Goal: Task Accomplishment & Management: Use online tool/utility

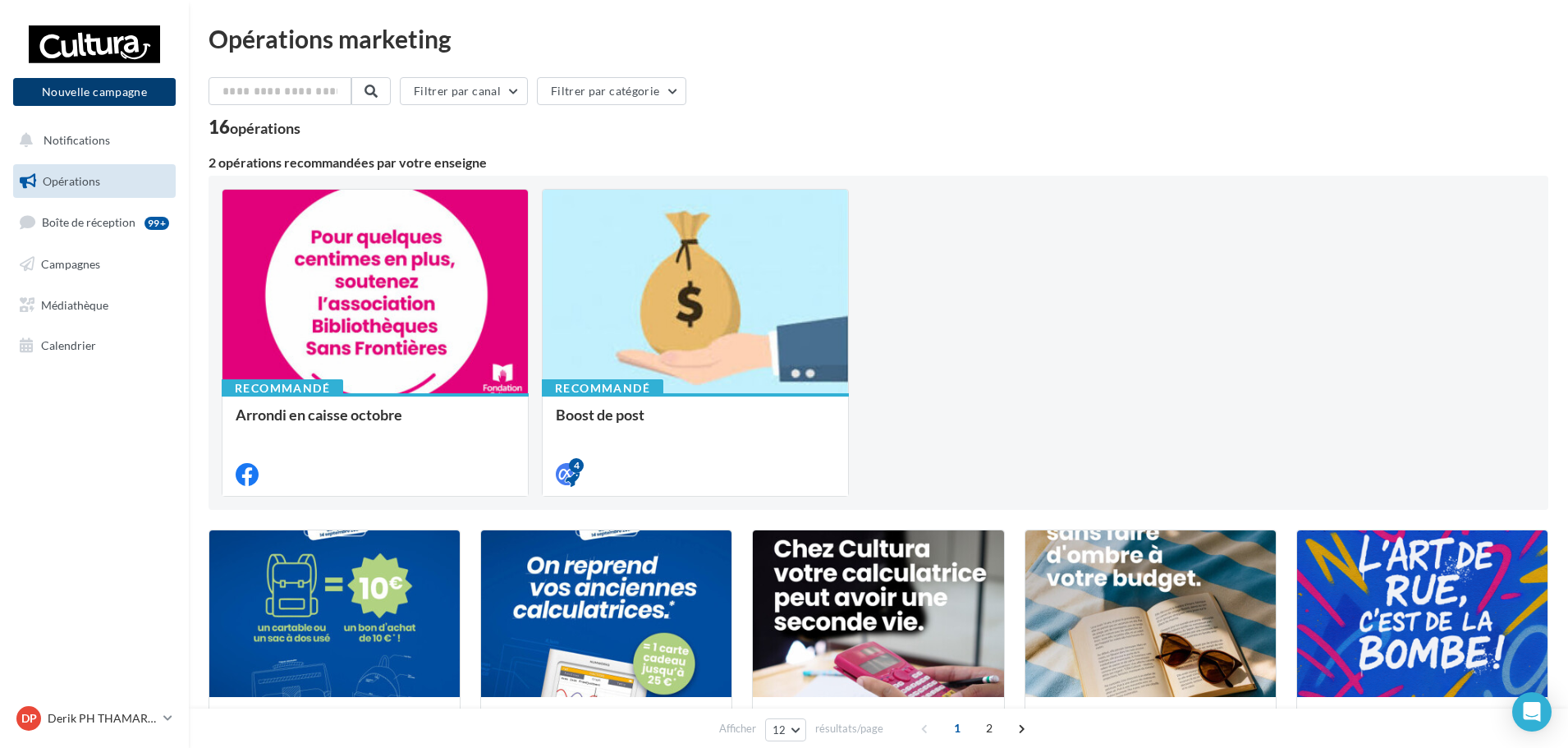
click at [58, 99] on button "Nouvelle campagne" at bounding box center [94, 91] width 163 height 28
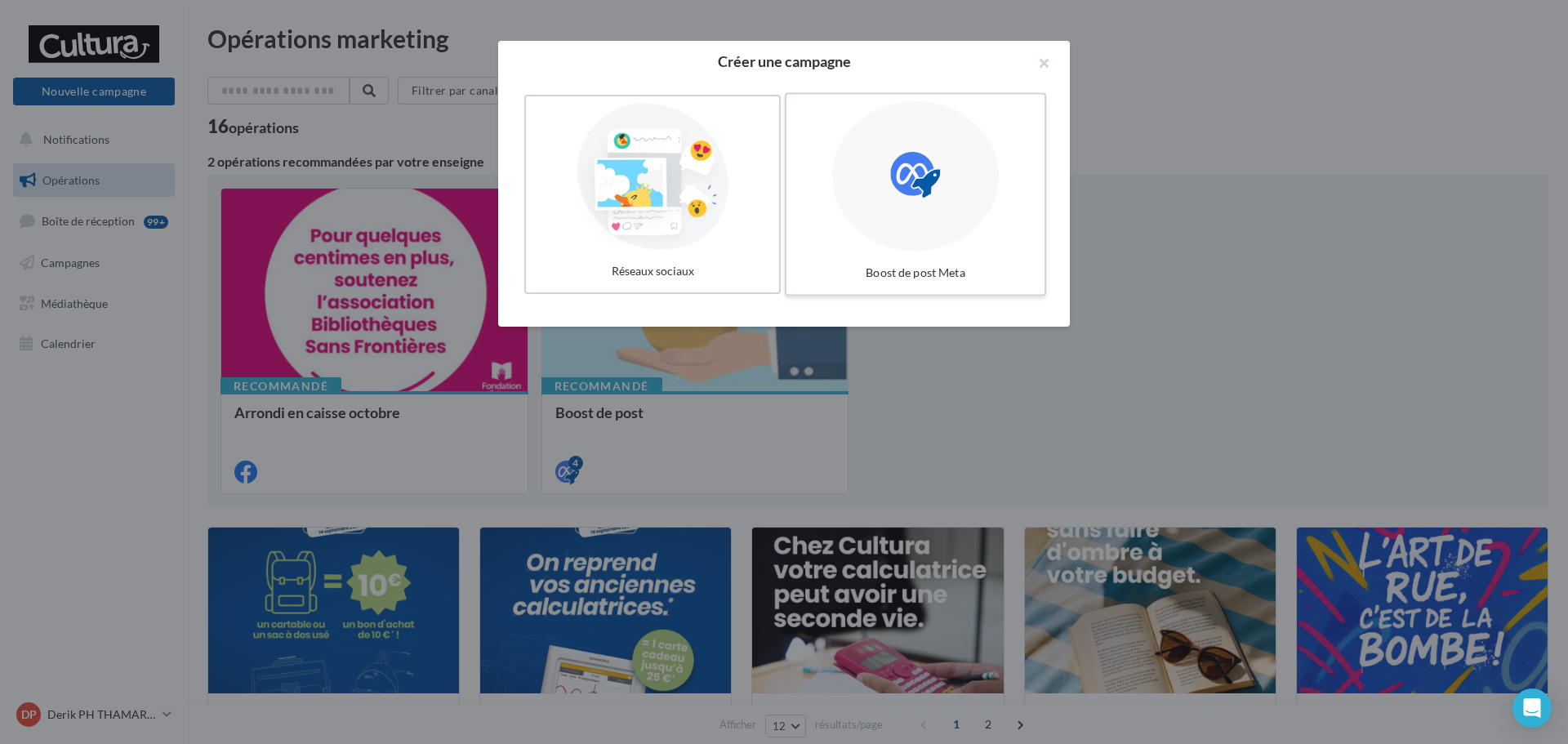
click at [928, 170] on icon at bounding box center [915, 175] width 50 height 50
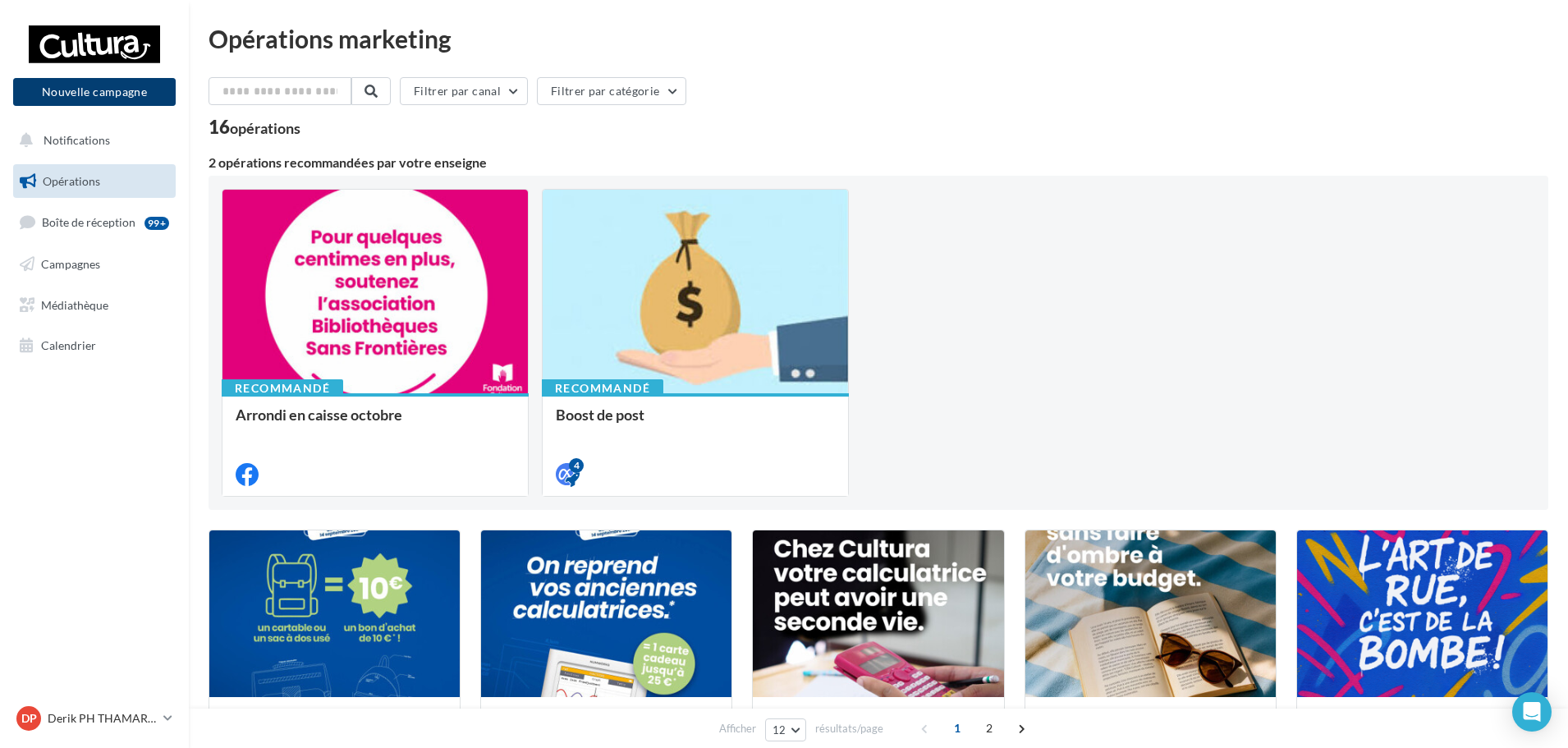
click at [109, 88] on button "Nouvelle campagne" at bounding box center [94, 91] width 163 height 28
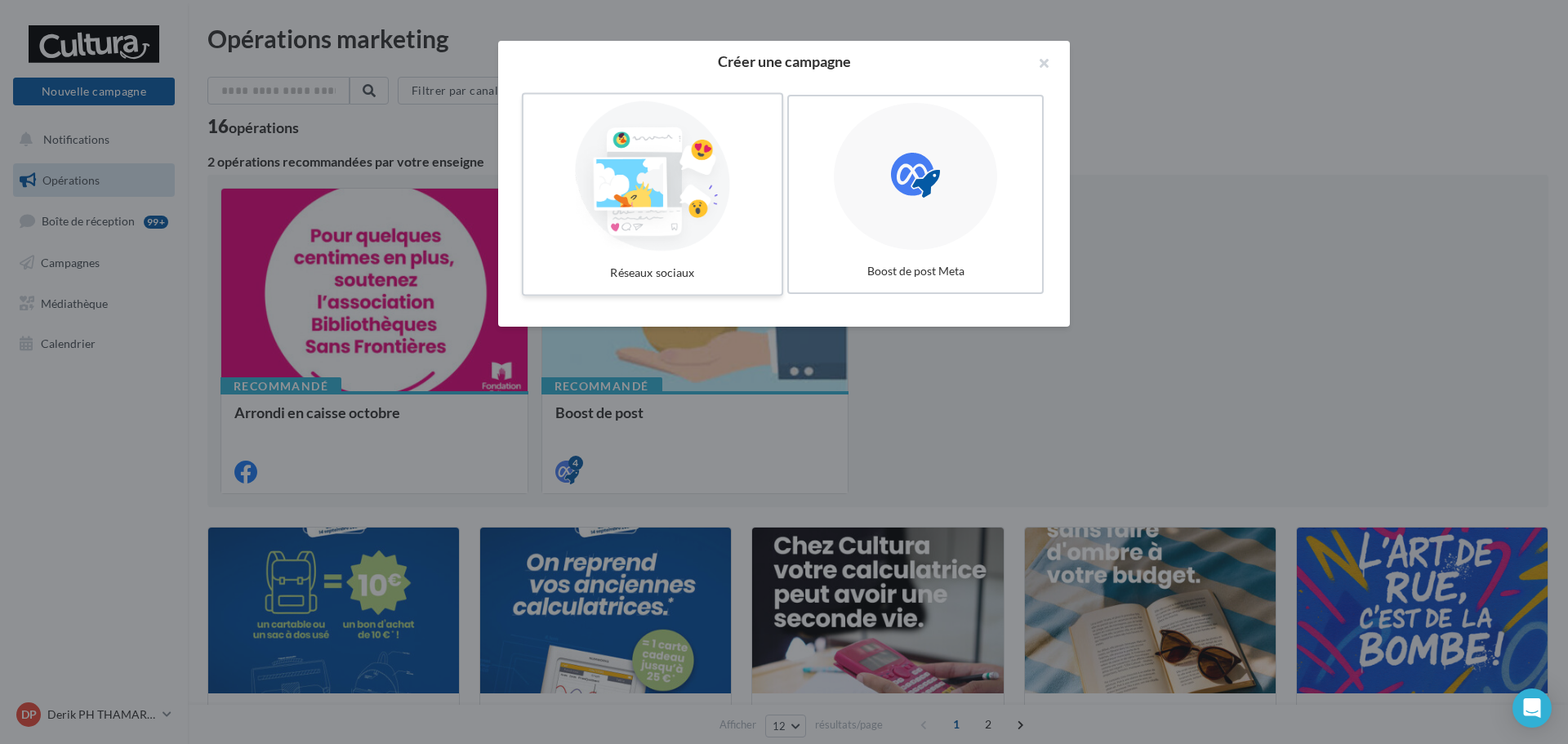
click at [611, 189] on div at bounding box center [652, 176] width 245 height 150
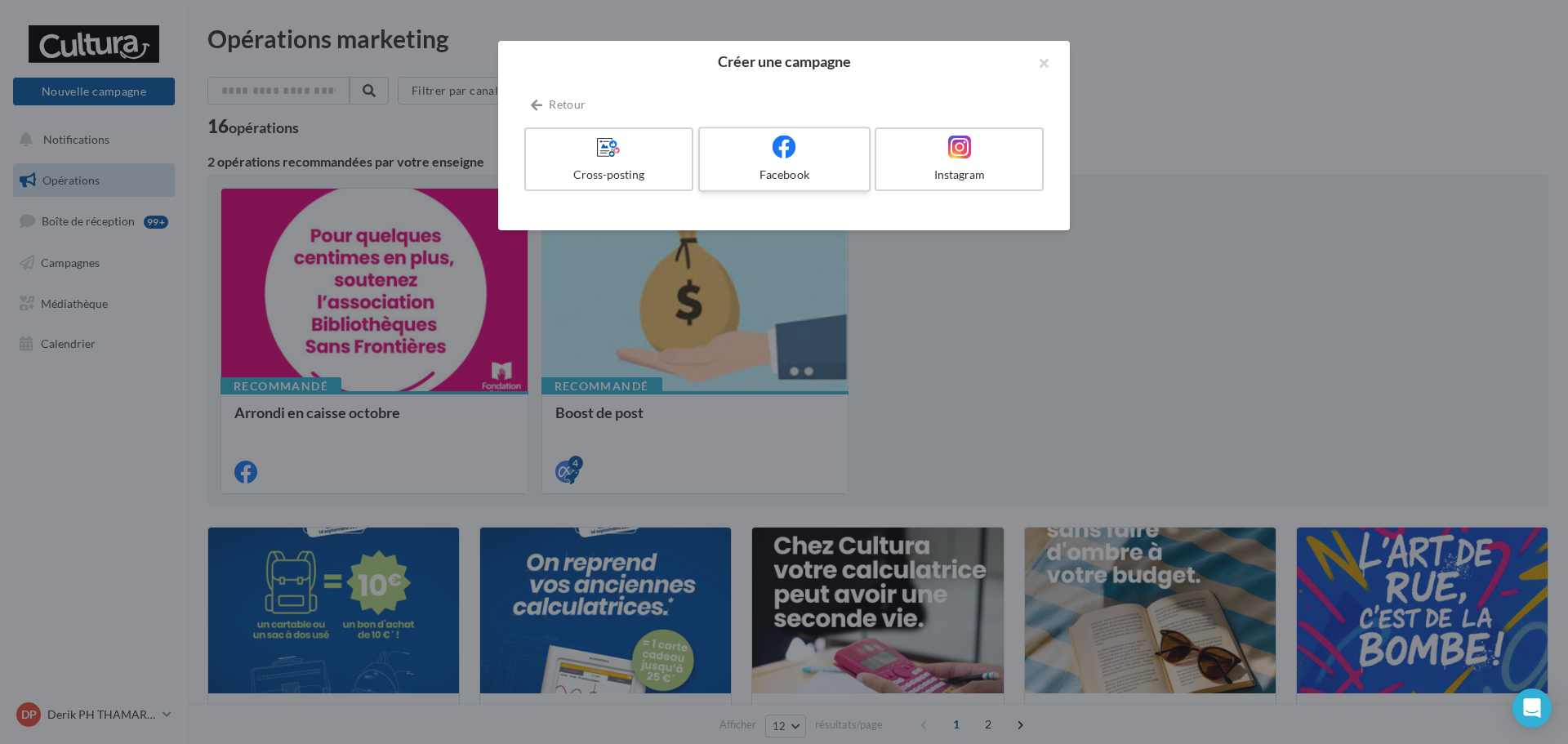
click at [810, 153] on div at bounding box center [784, 147] width 155 height 26
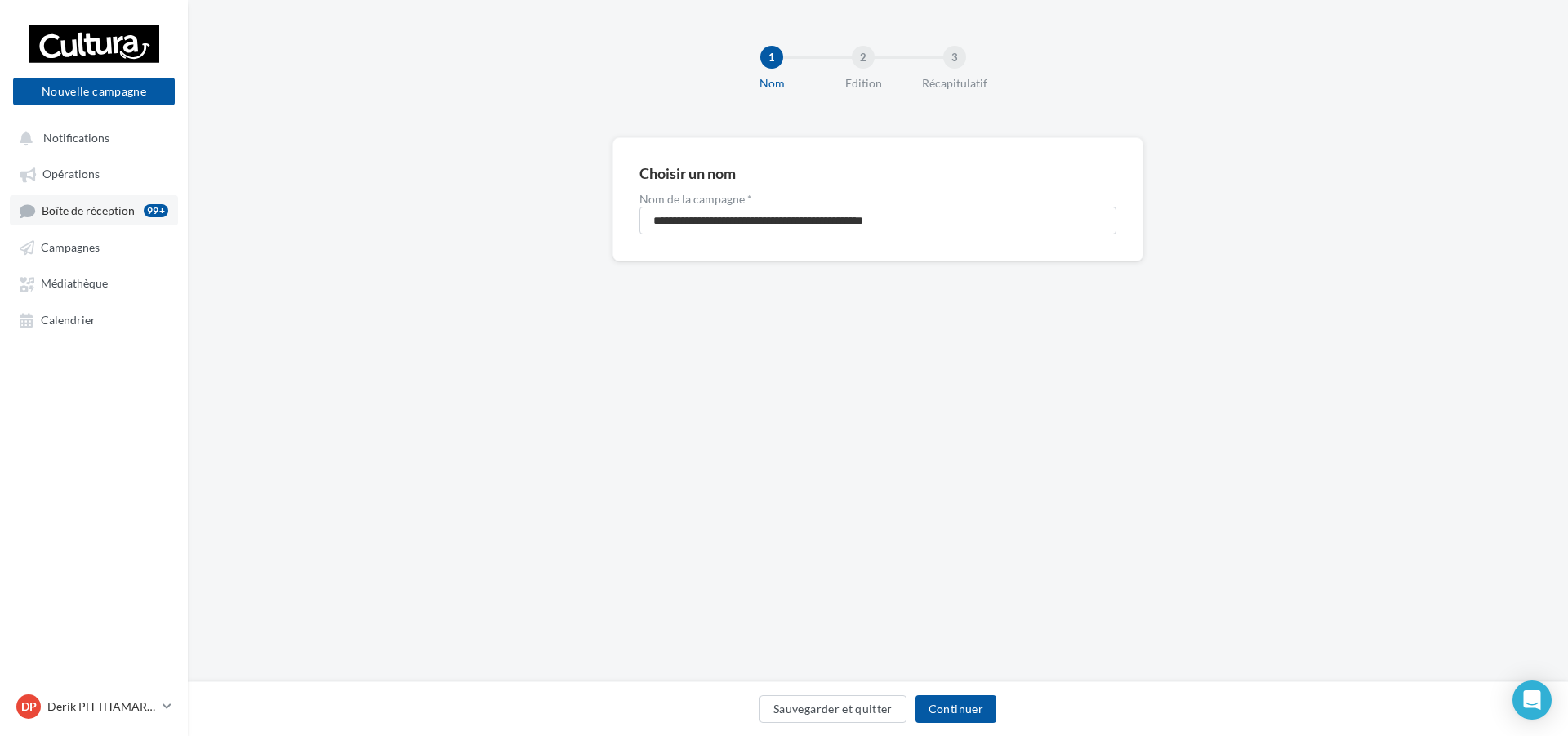
click at [105, 203] on span "Boîte de réception" at bounding box center [88, 210] width 94 height 14
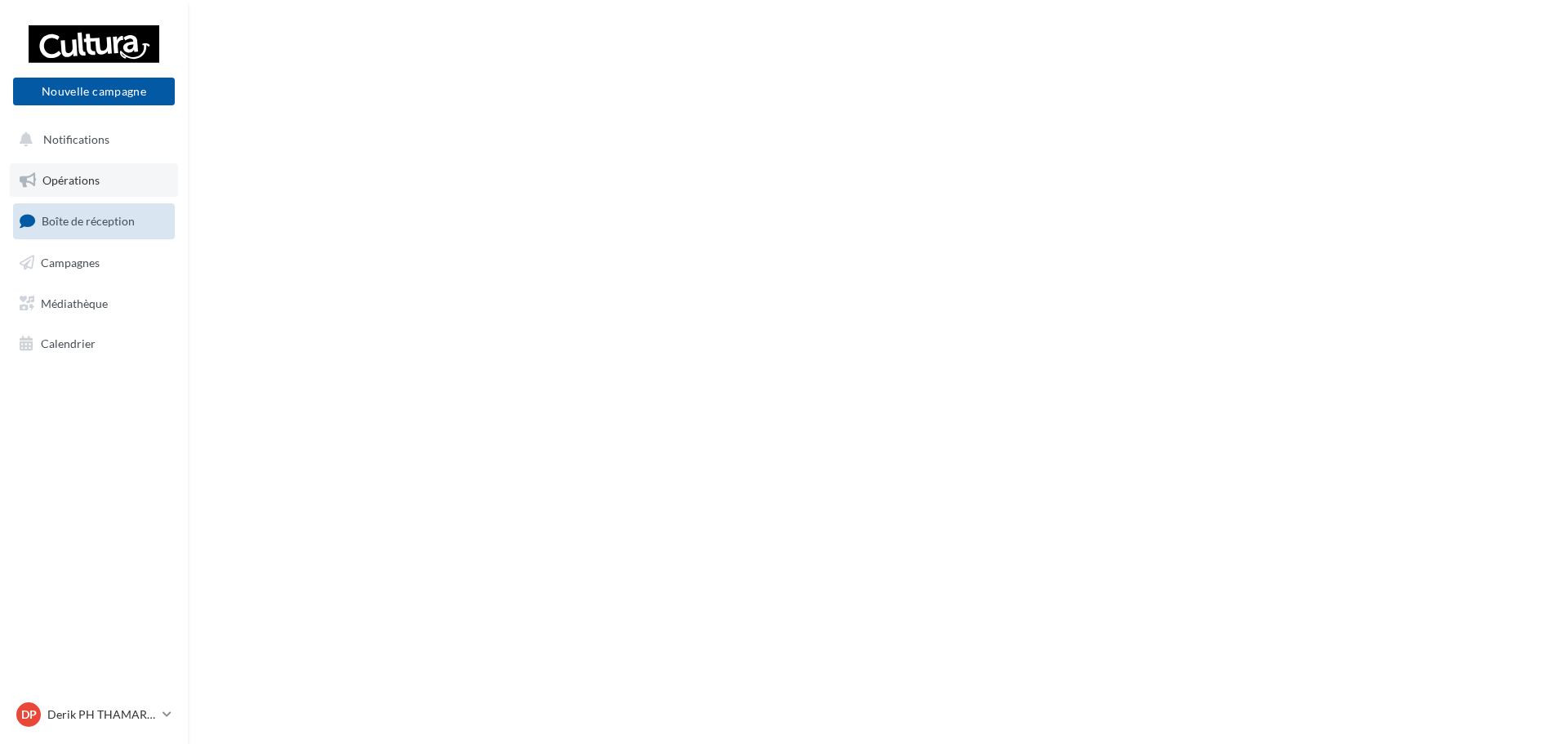
click at [92, 178] on span "Opérations" at bounding box center [71, 180] width 57 height 14
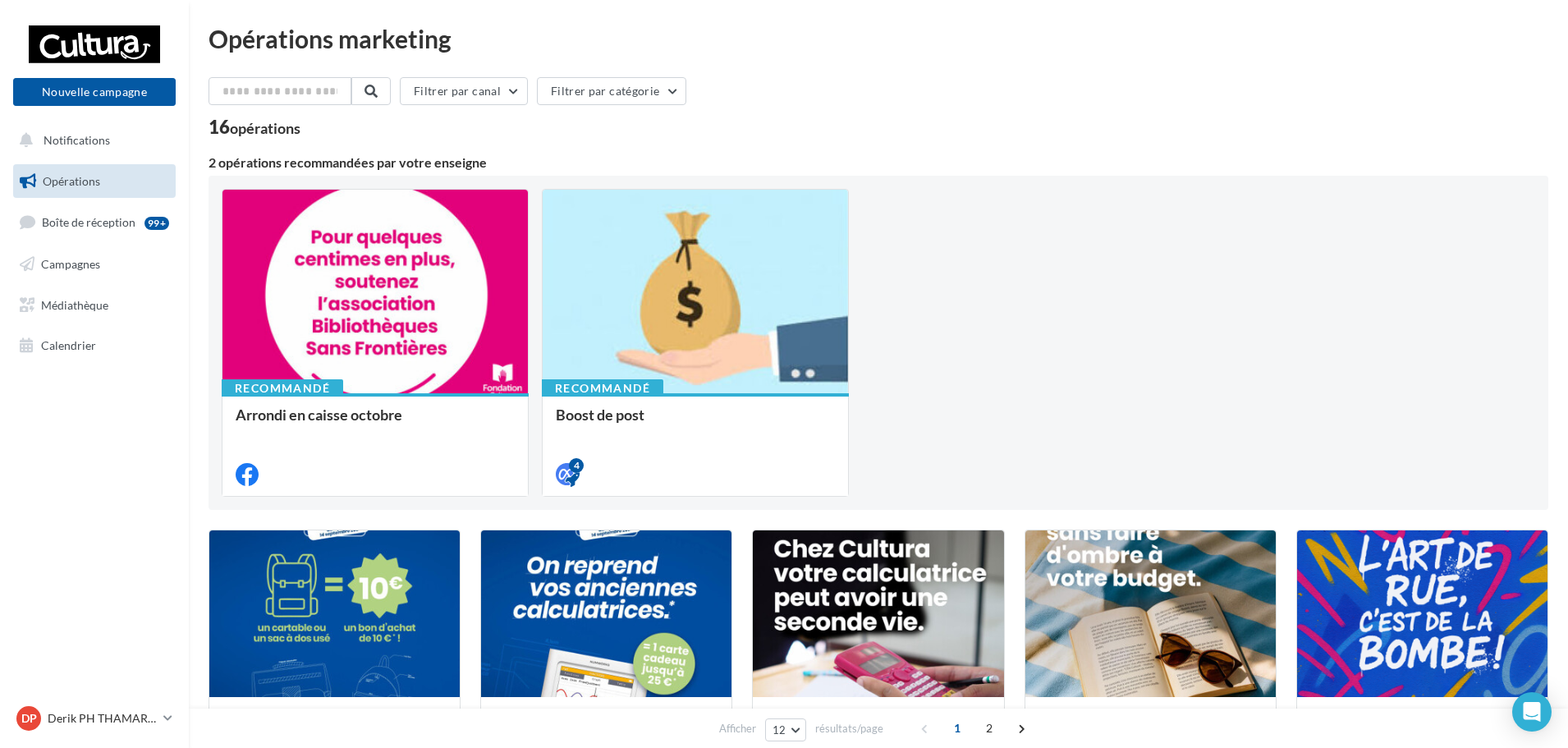
click at [107, 263] on link "Campagnes" at bounding box center [94, 264] width 169 height 34
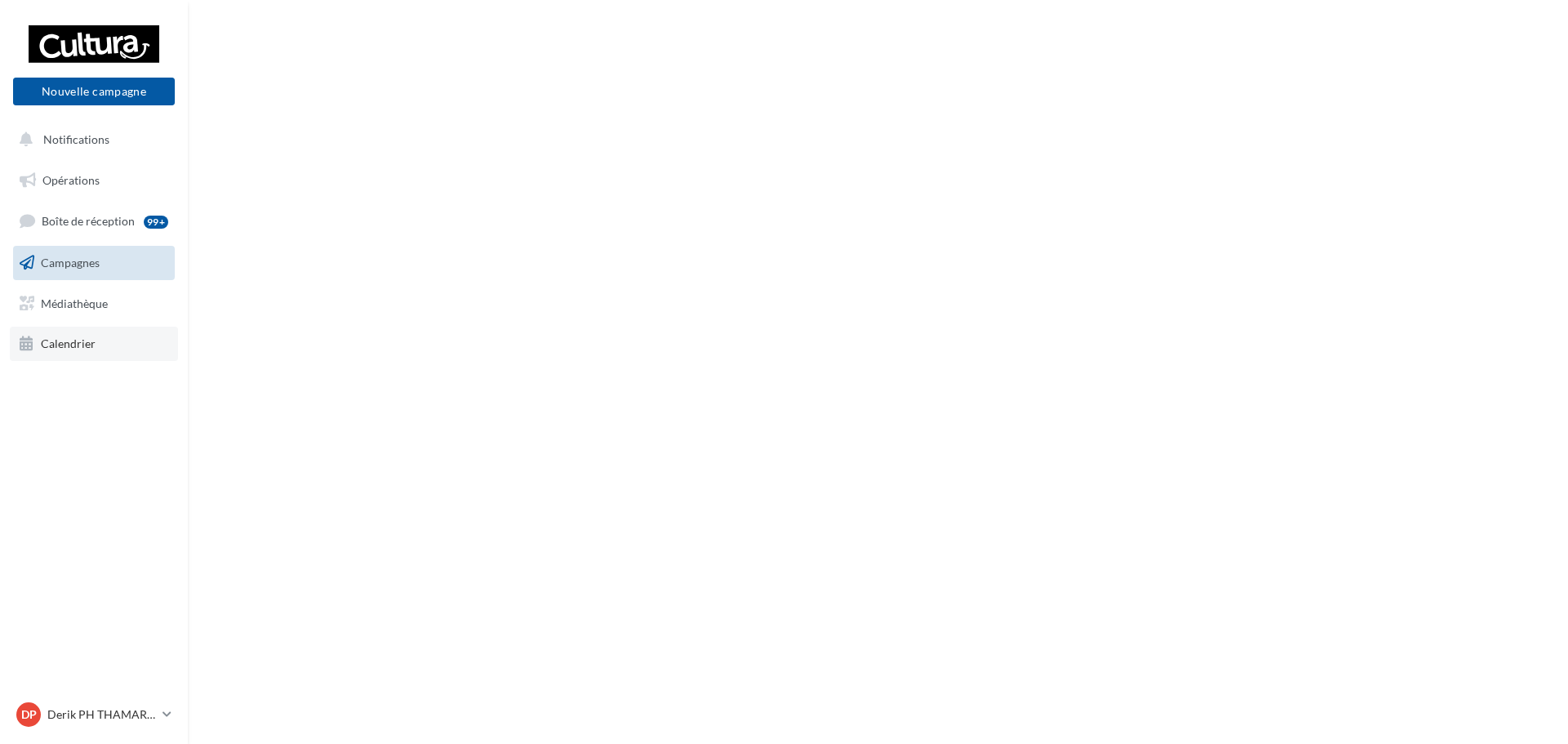
click at [93, 339] on span "Calendrier" at bounding box center [68, 343] width 55 height 14
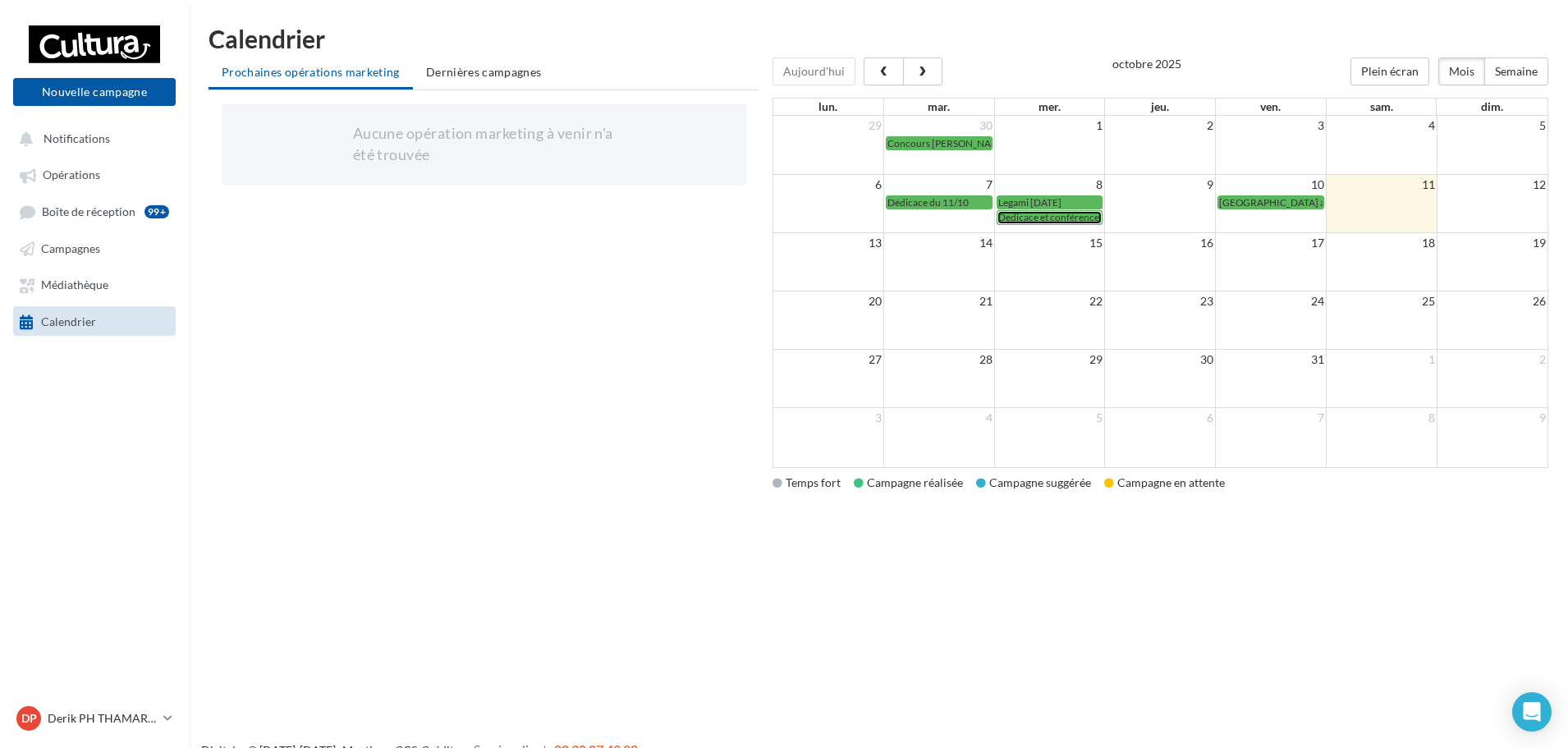
click at [1076, 221] on span "Dedicace et conférence du 15/10" at bounding box center [1069, 217] width 142 height 12
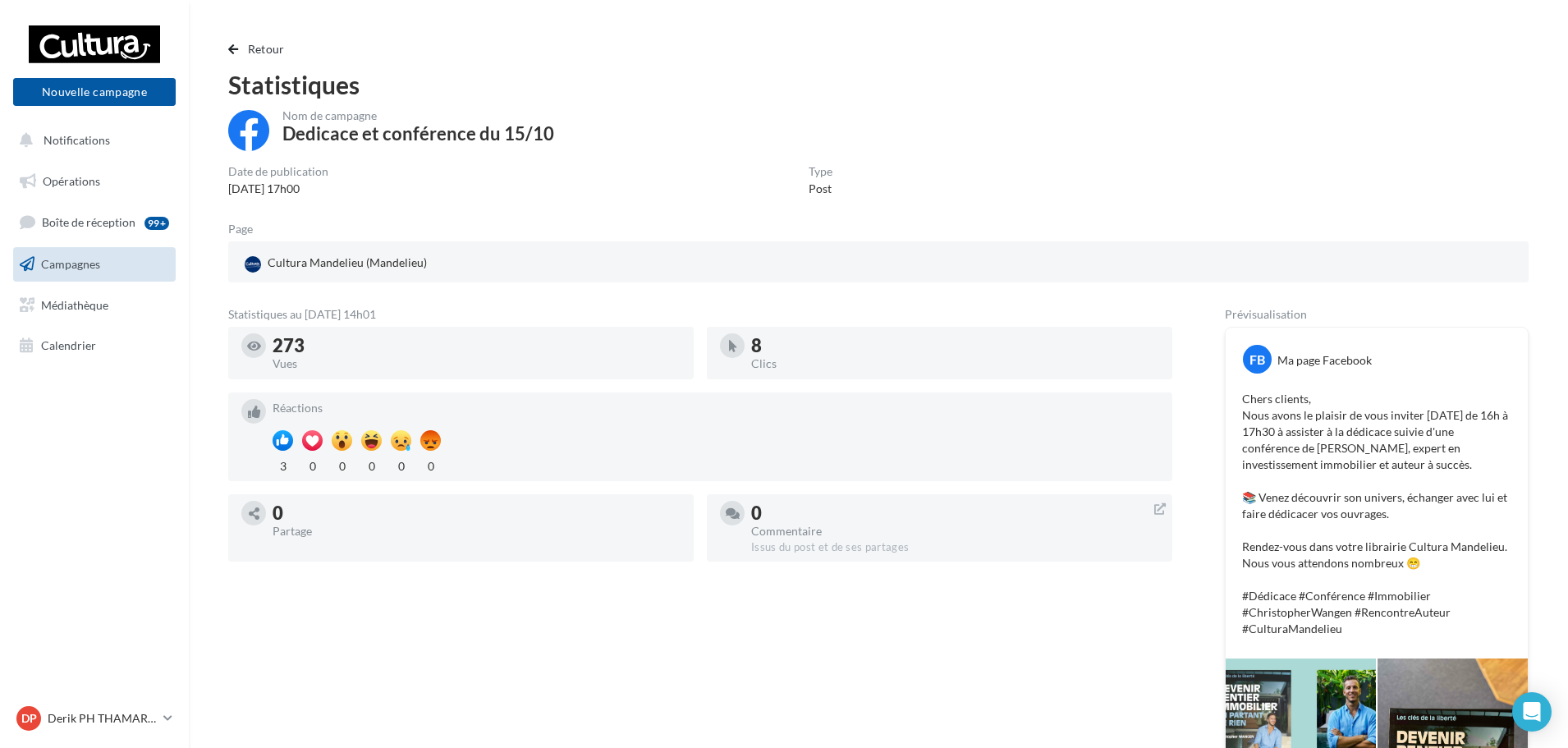
drag, startPoint x: 215, startPoint y: 43, endPoint x: 318, endPoint y: 69, distance: 106.2
click at [215, 44] on div "Retour Statistiques Nom de campagne Dedicace et conférence du 15/10 Date de pub…" at bounding box center [878, 510] width 1340 height 944
click at [276, 38] on div "Retour Statistiques Nom de campagne Dedicace et conférence du 15/10 Date de pub…" at bounding box center [879, 511] width 1380 height 969
click at [83, 263] on span "Campagnes" at bounding box center [70, 263] width 59 height 14
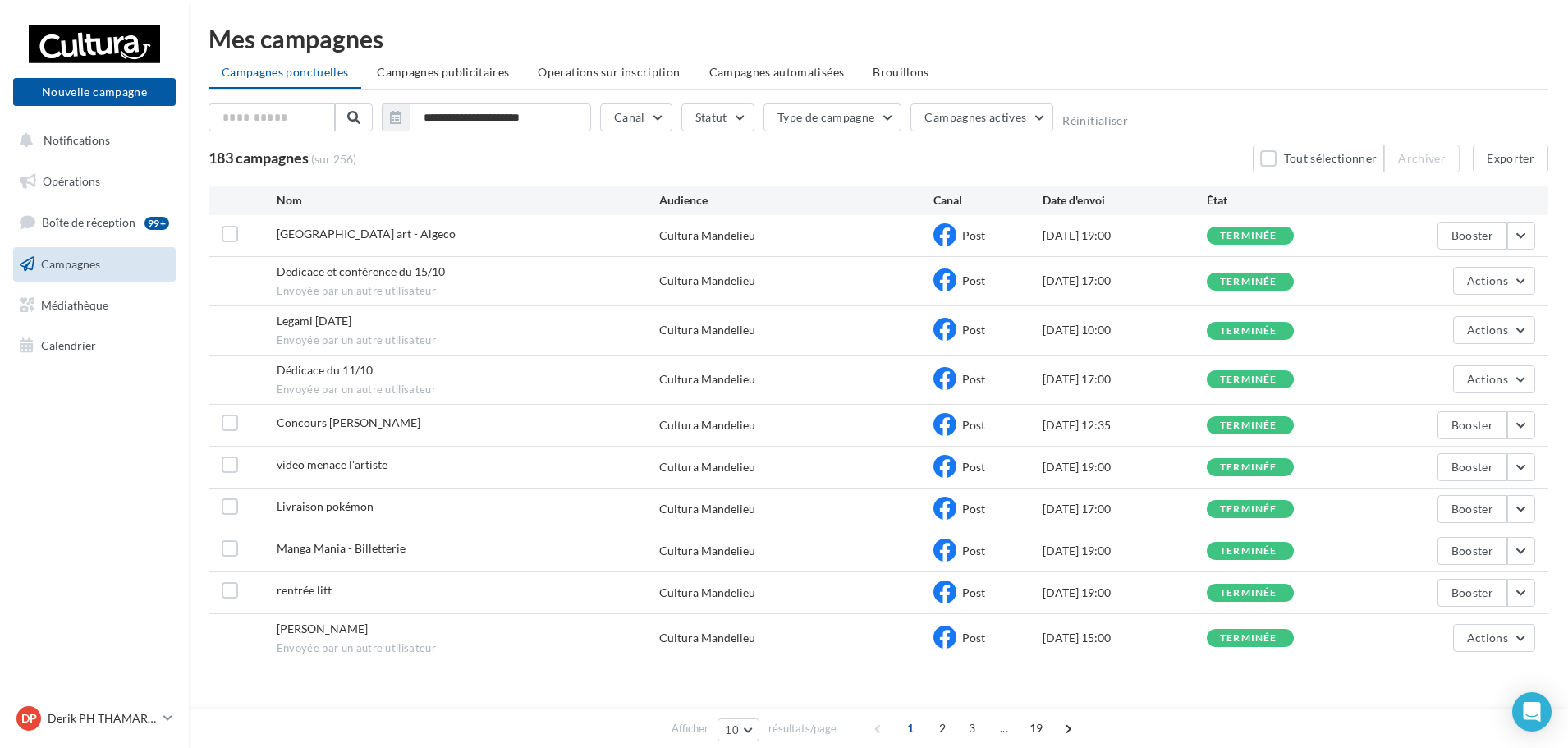
click at [81, 261] on span "Campagnes" at bounding box center [70, 263] width 59 height 14
click at [69, 336] on link "Calendrier" at bounding box center [94, 346] width 169 height 34
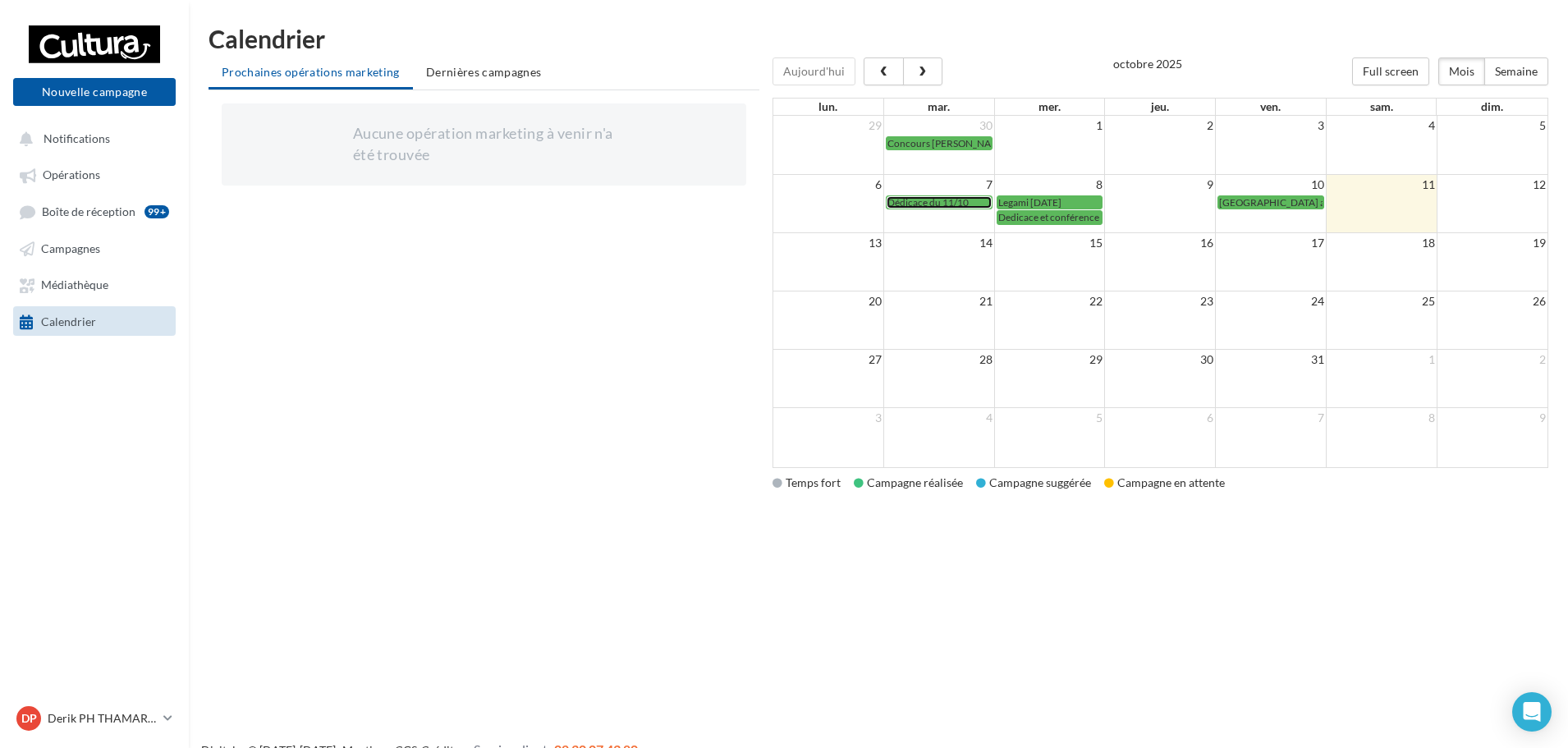
click at [923, 201] on span "Dédicace du 11/10" at bounding box center [928, 202] width 82 height 12
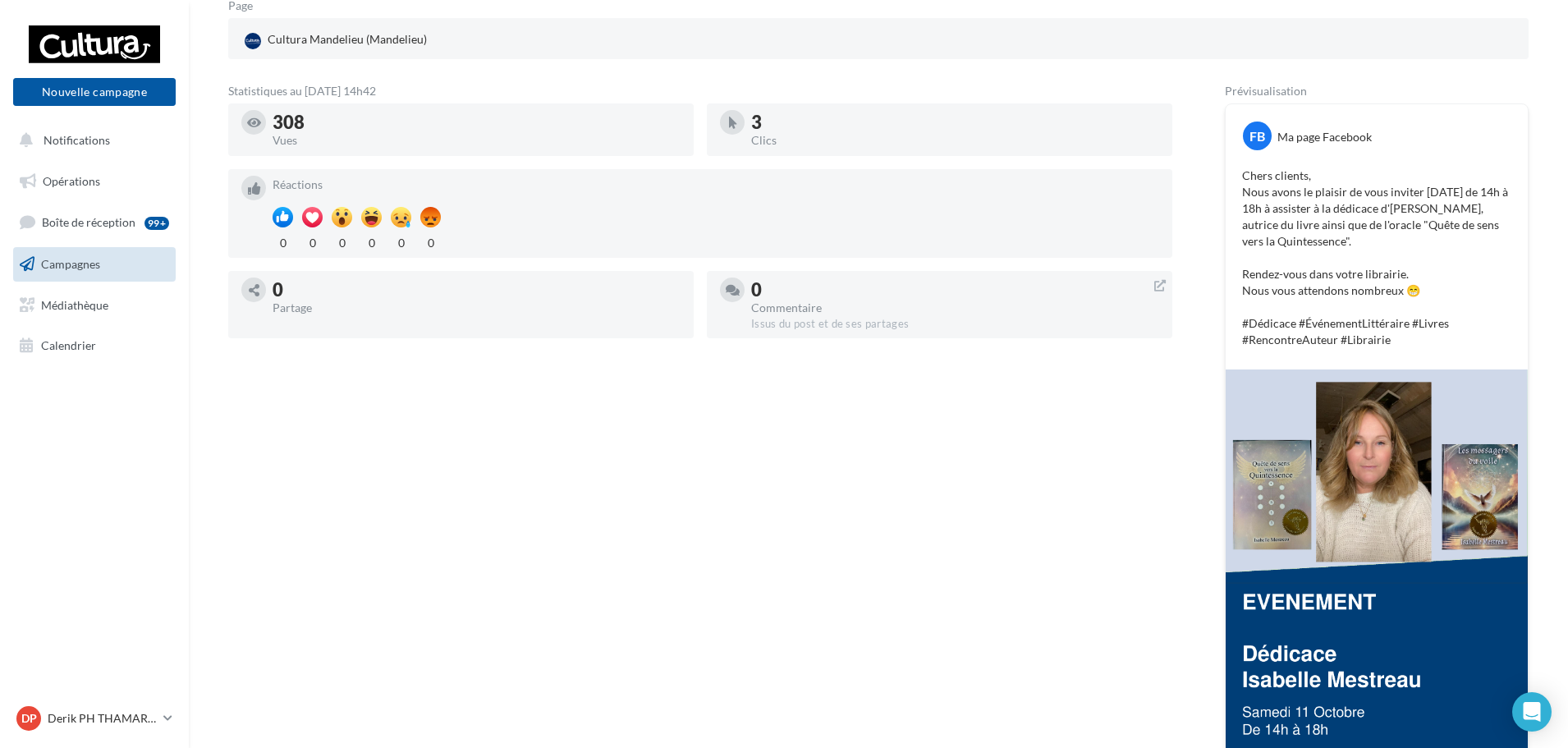
scroll to position [246, 0]
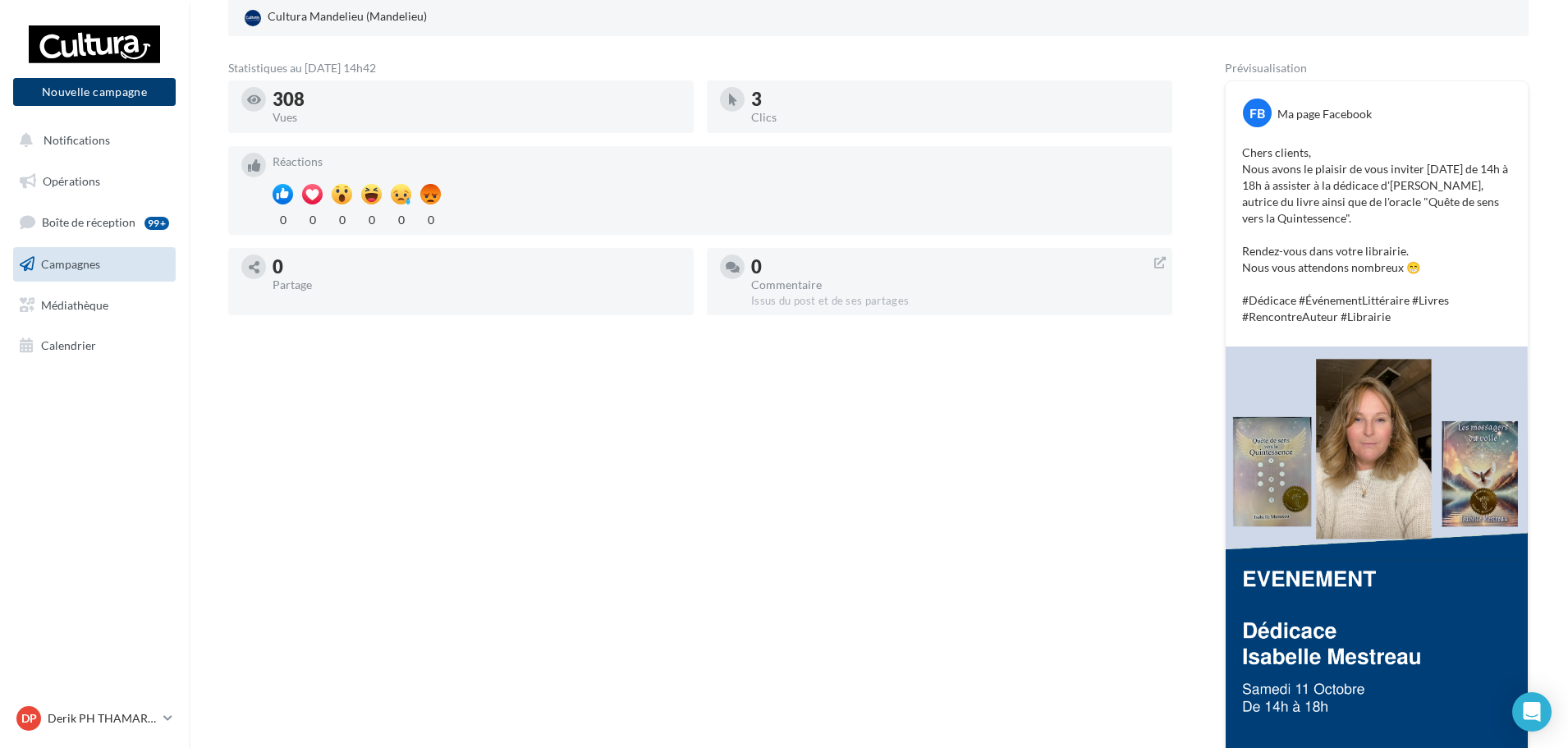
click at [127, 94] on button "Nouvelle campagne" at bounding box center [94, 91] width 163 height 28
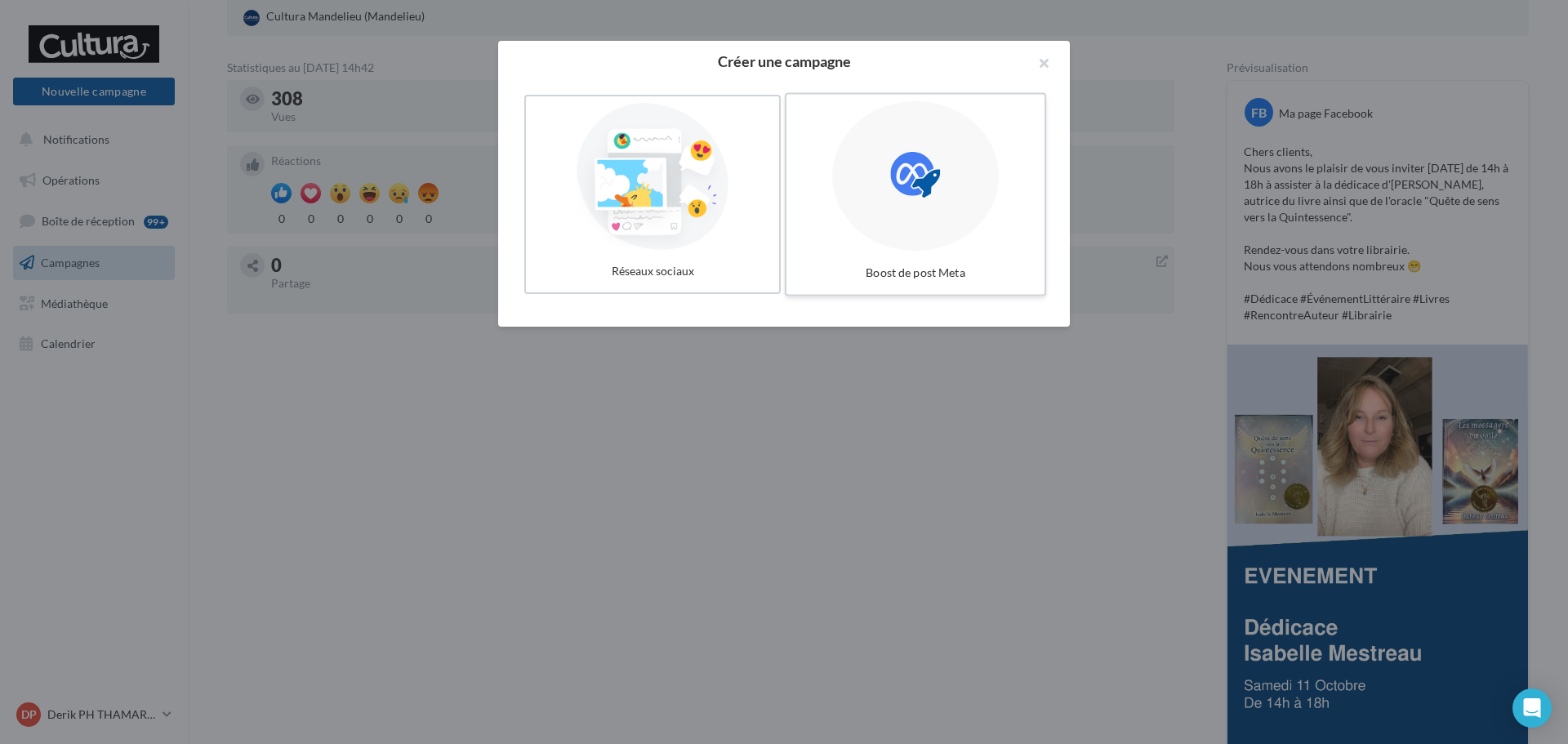
click at [928, 173] on icon at bounding box center [915, 175] width 50 height 50
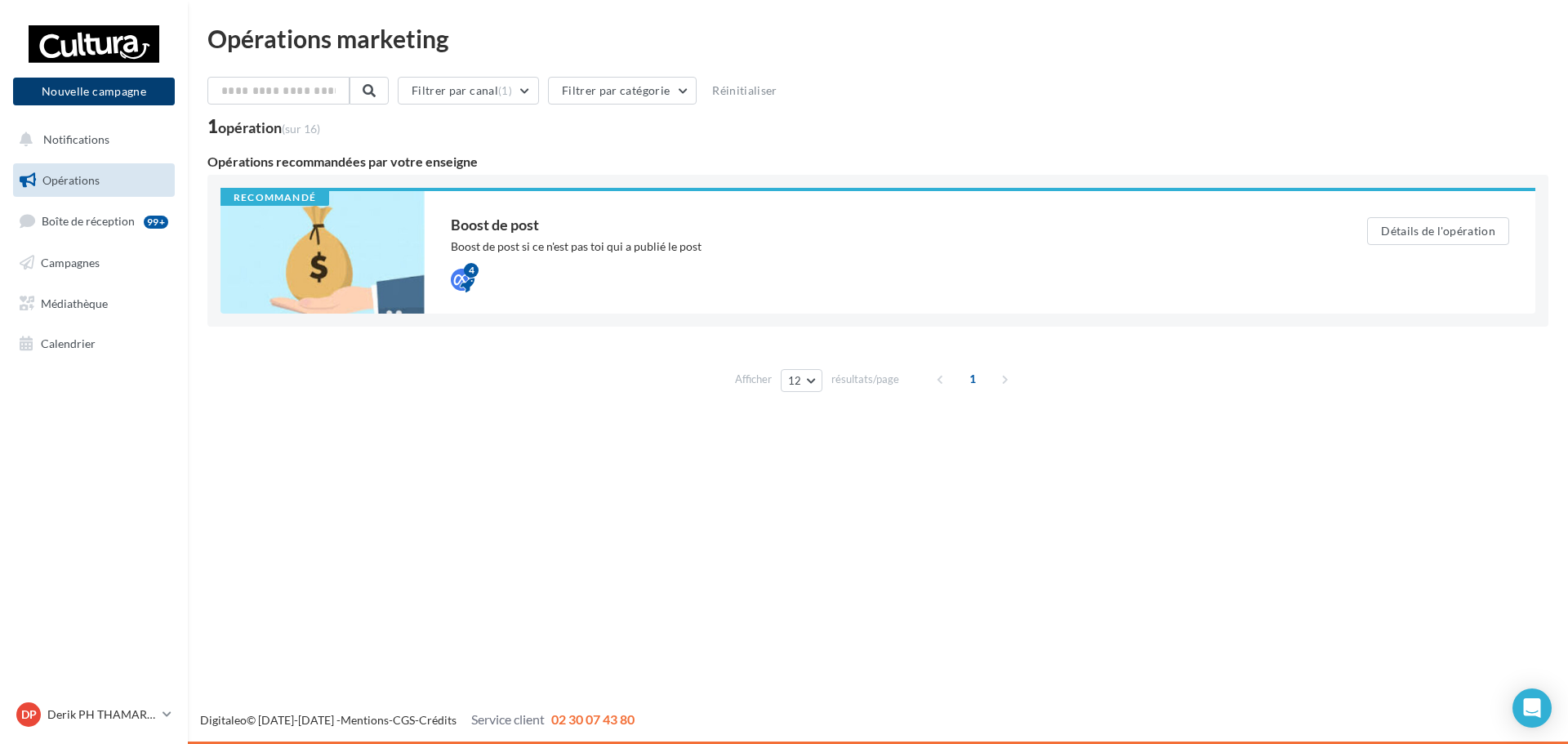
click at [89, 89] on button "Nouvelle campagne" at bounding box center [94, 91] width 162 height 27
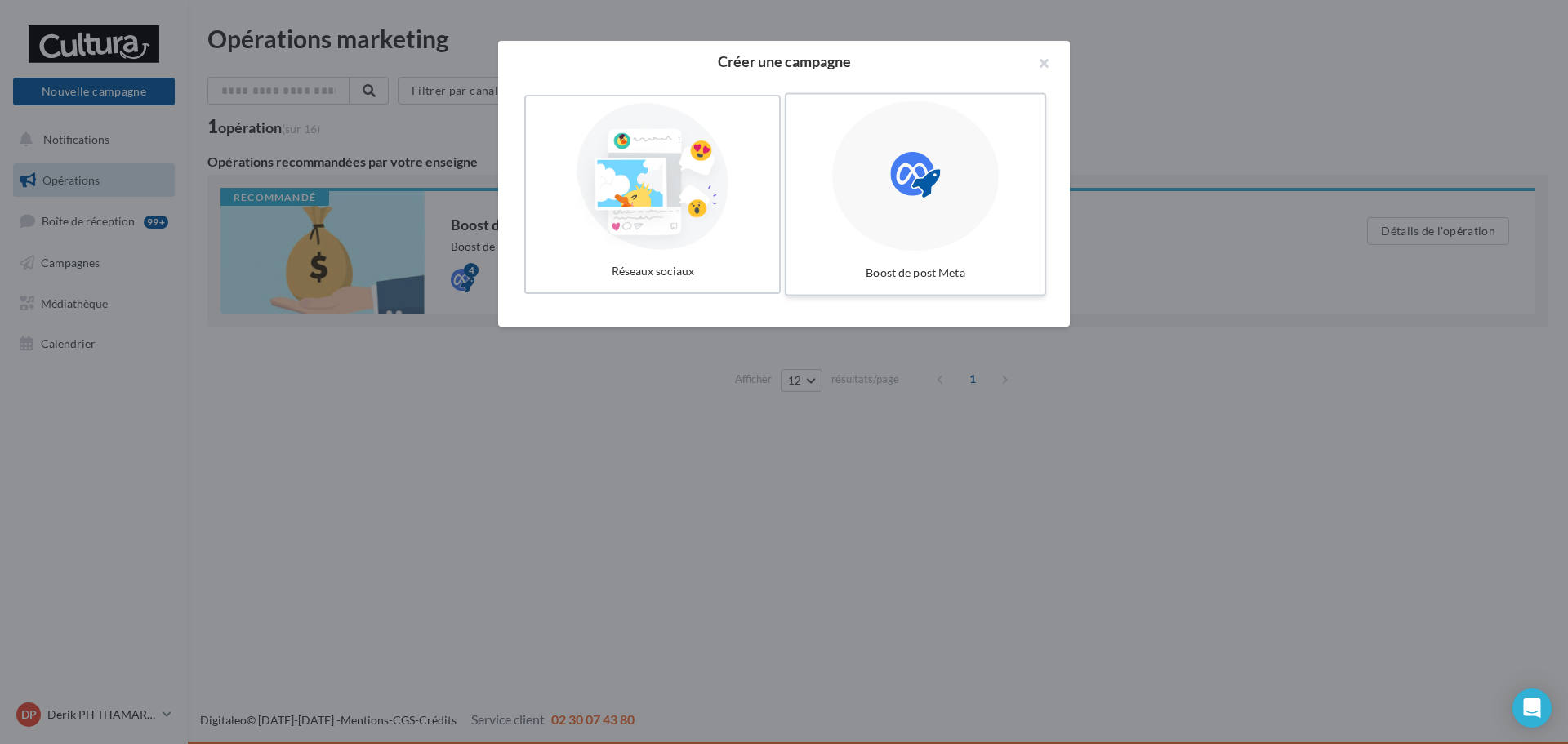
click at [965, 196] on div at bounding box center [916, 176] width 166 height 150
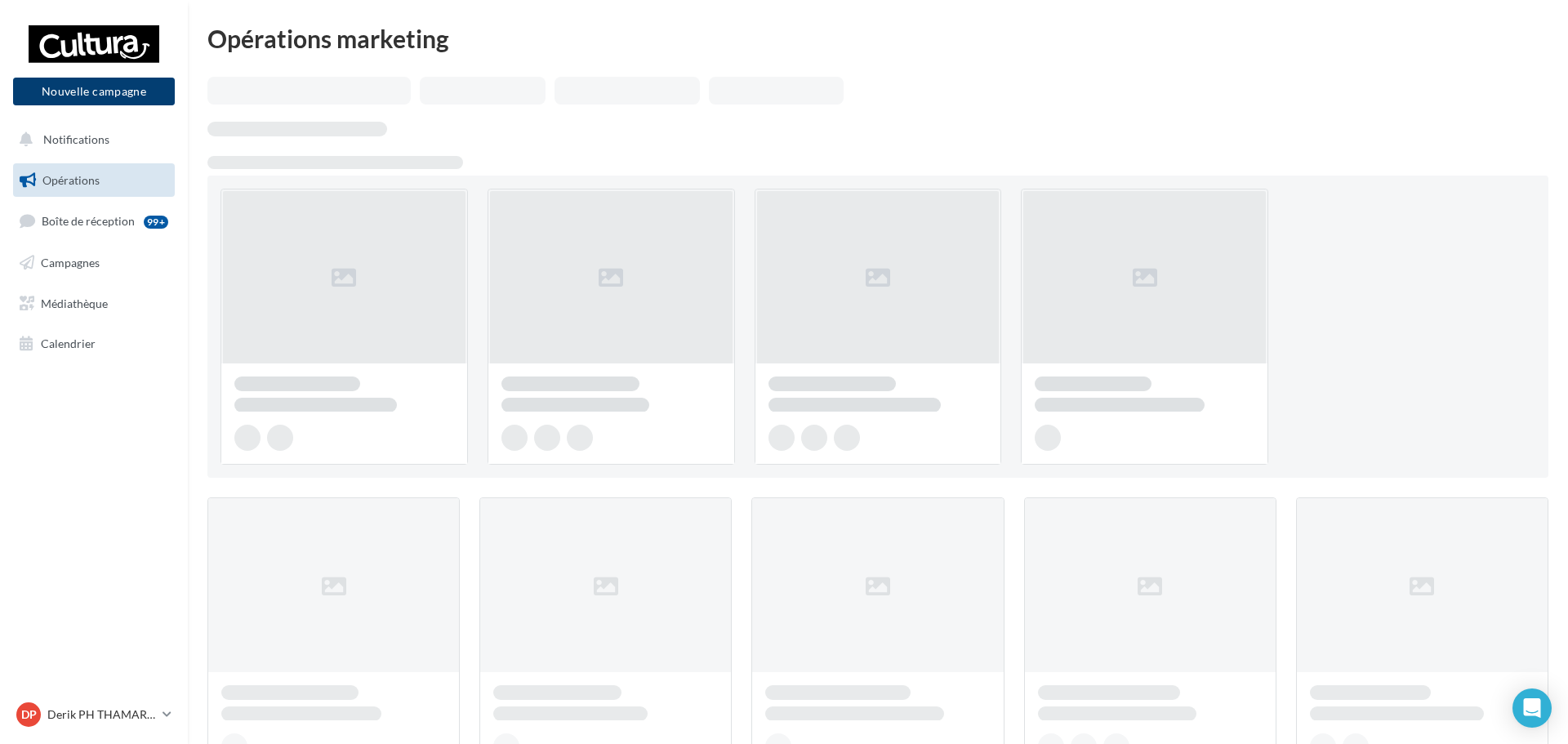
click at [125, 82] on button "Nouvelle campagne" at bounding box center [94, 91] width 162 height 27
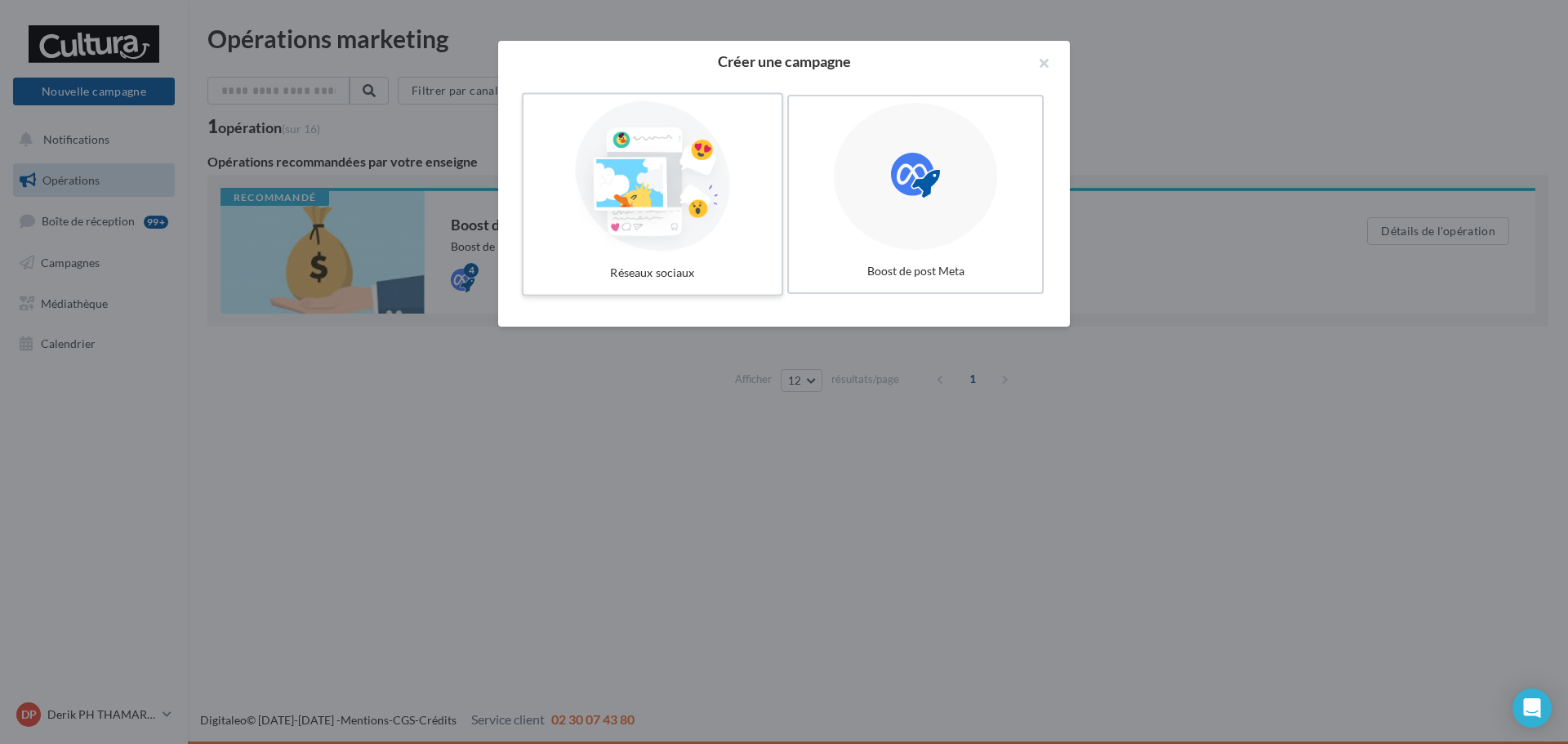
click at [720, 224] on div at bounding box center [652, 176] width 245 height 150
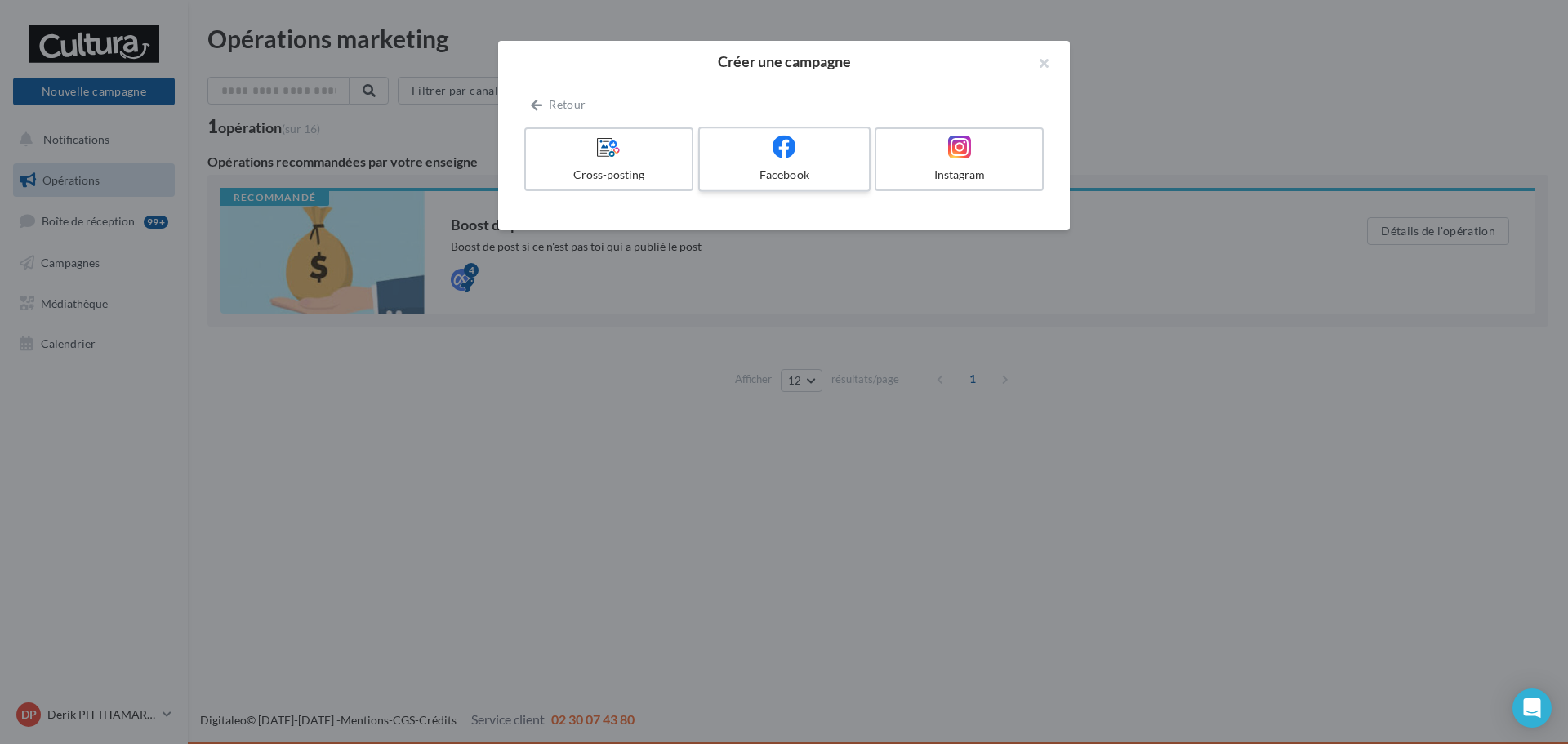
click at [801, 171] on div "Facebook" at bounding box center [784, 174] width 155 height 16
click at [771, 169] on div "Facebook" at bounding box center [784, 174] width 155 height 16
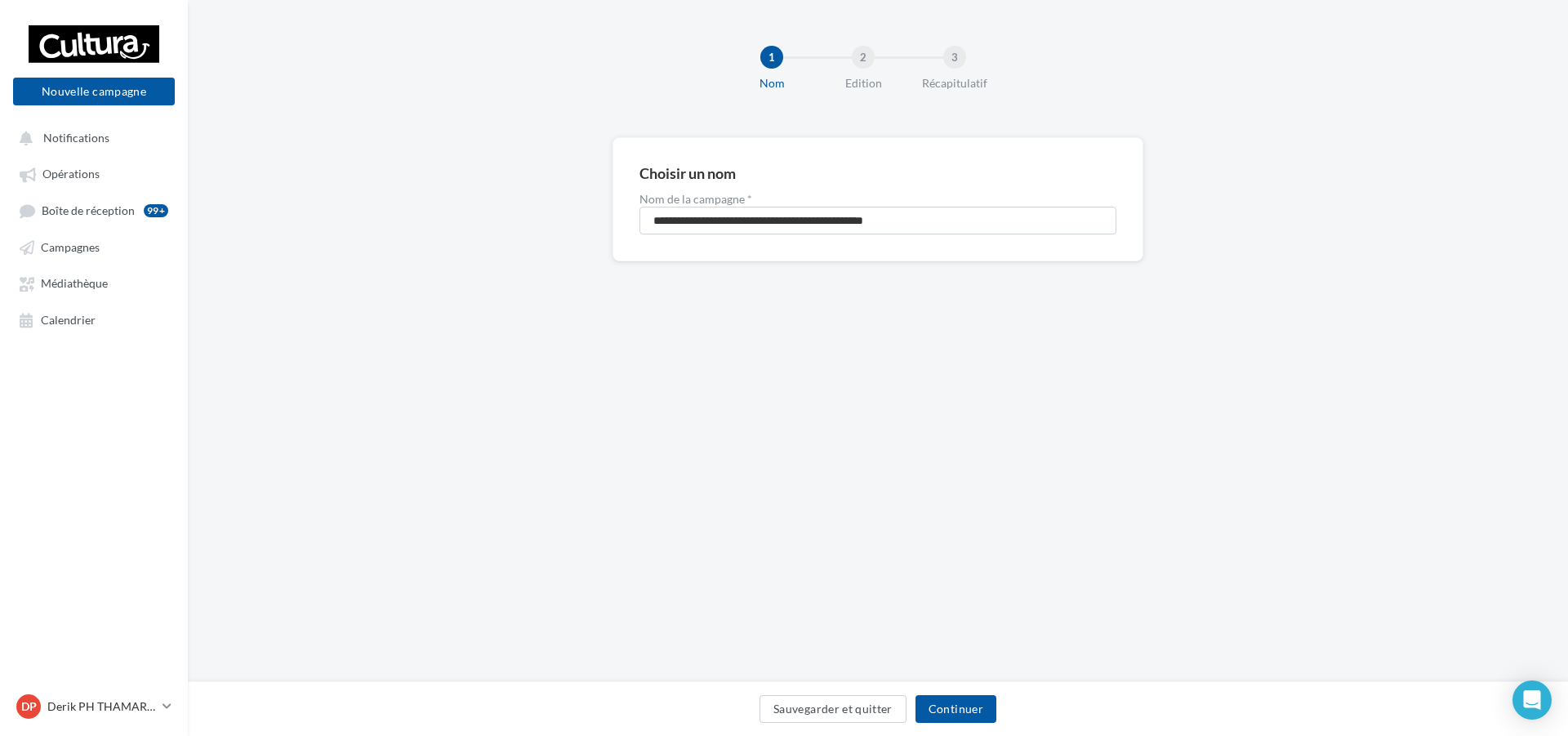
click at [820, 239] on div "**********" at bounding box center [878, 198] width 531 height 124
click at [827, 225] on input "**********" at bounding box center [878, 220] width 477 height 27
click at [714, 219] on input "**********" at bounding box center [878, 220] width 477 height 27
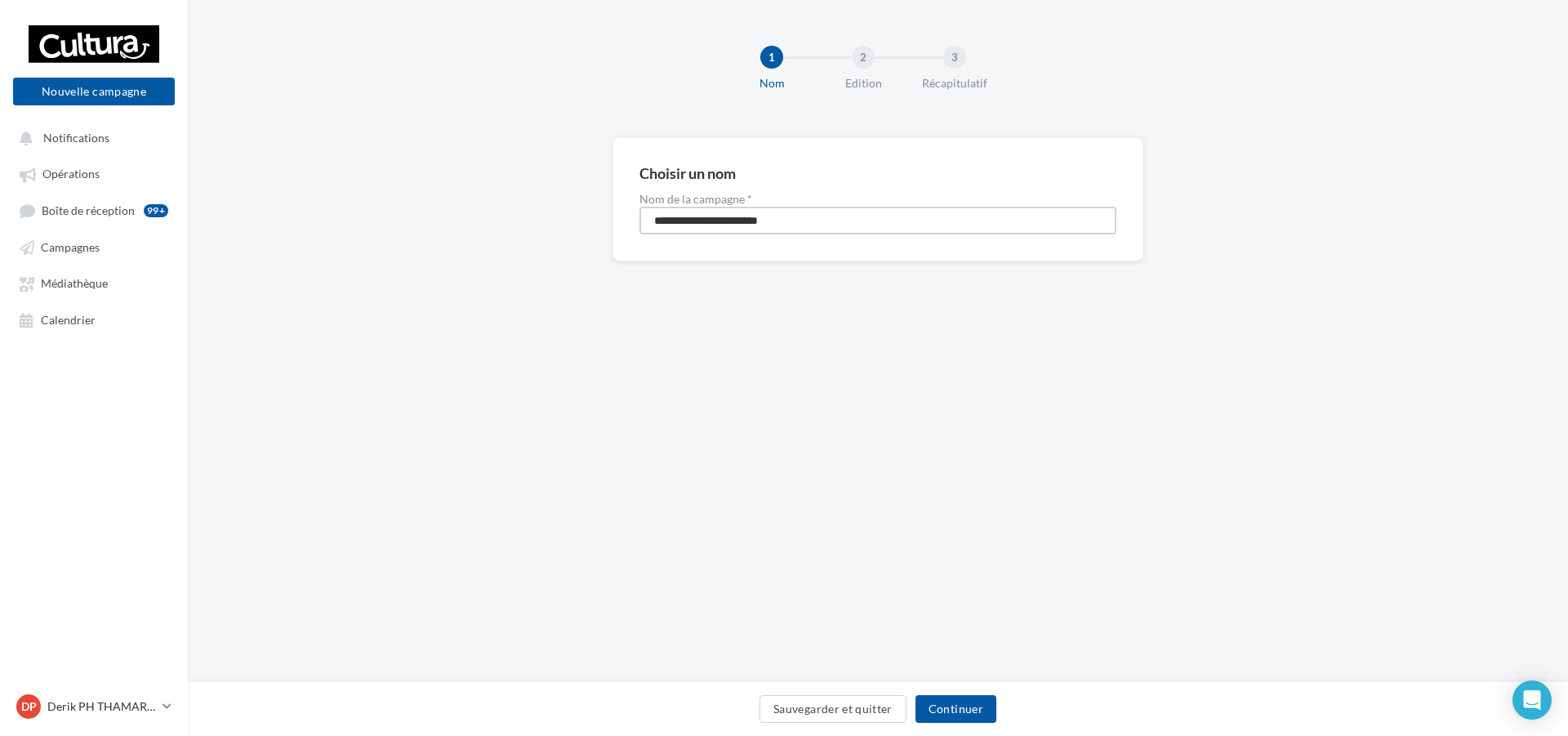
type input "**********"
click at [977, 701] on button "Continuer" at bounding box center [956, 708] width 81 height 27
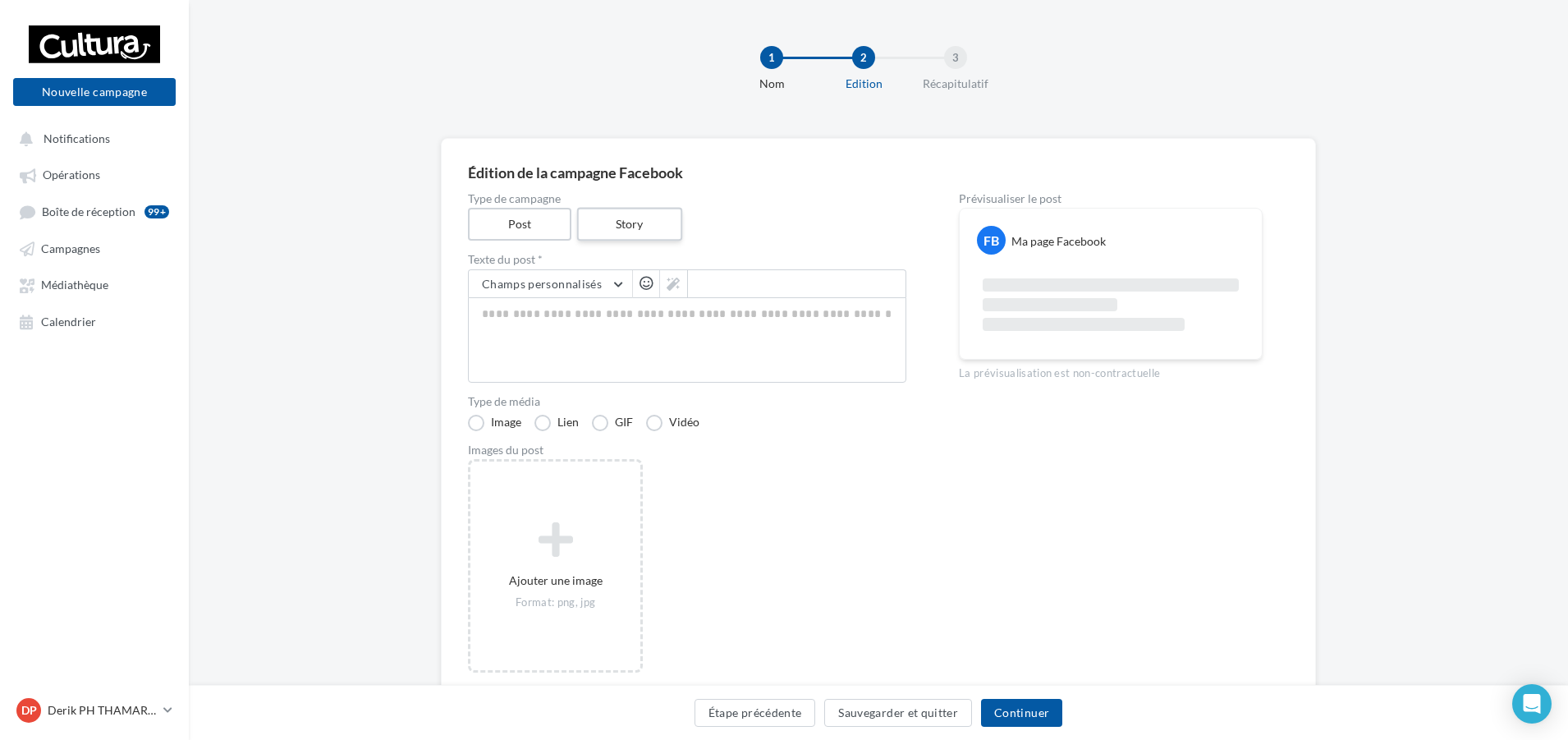
click at [621, 232] on label "Story" at bounding box center [629, 224] width 105 height 33
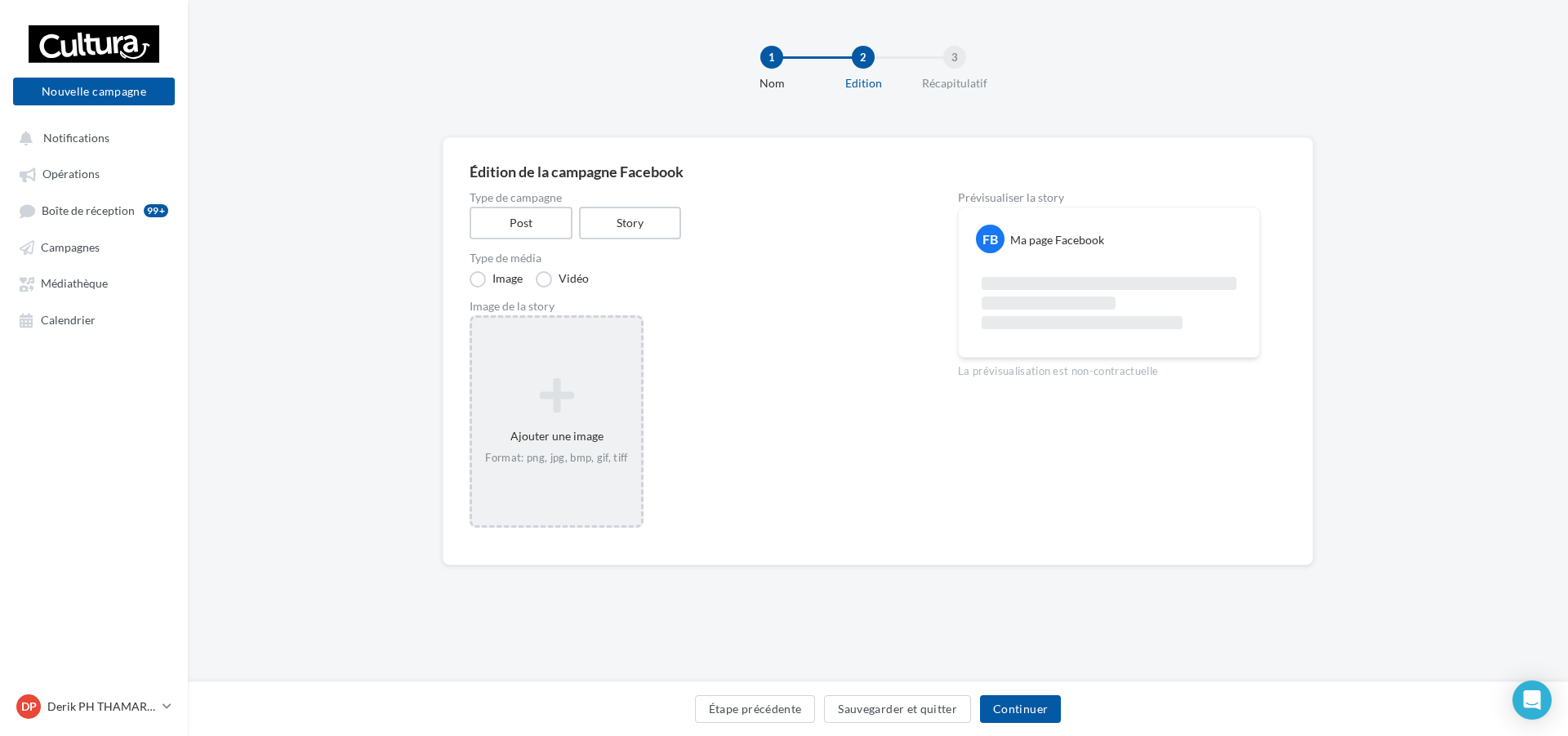
click at [546, 438] on div "Ajouter une image Format: png, jpg, bmp, gif, tiff" at bounding box center [556, 421] width 169 height 105
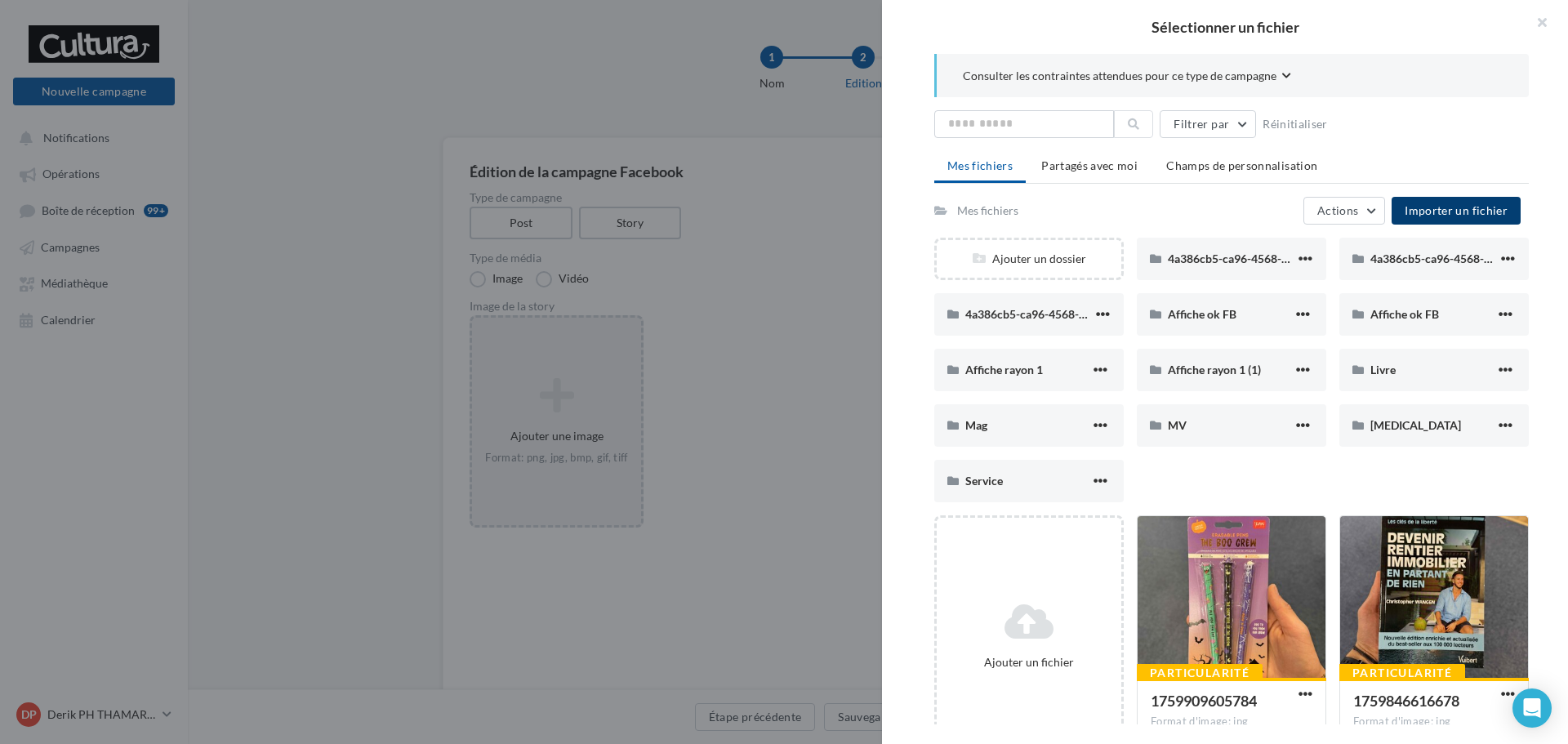
click at [1418, 210] on span "Importer un fichier" at bounding box center [1456, 210] width 103 height 14
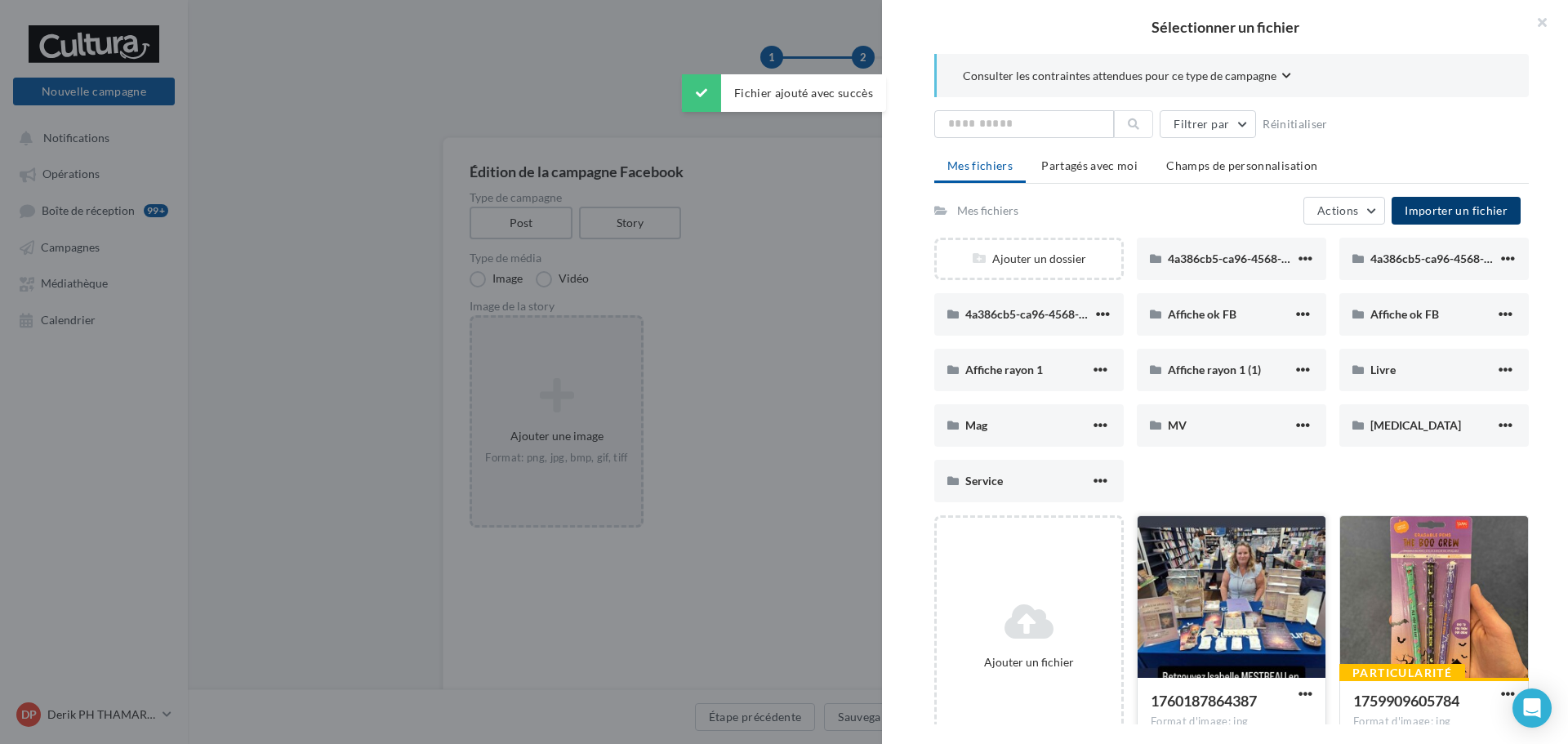
click at [1262, 598] on div at bounding box center [1232, 597] width 188 height 164
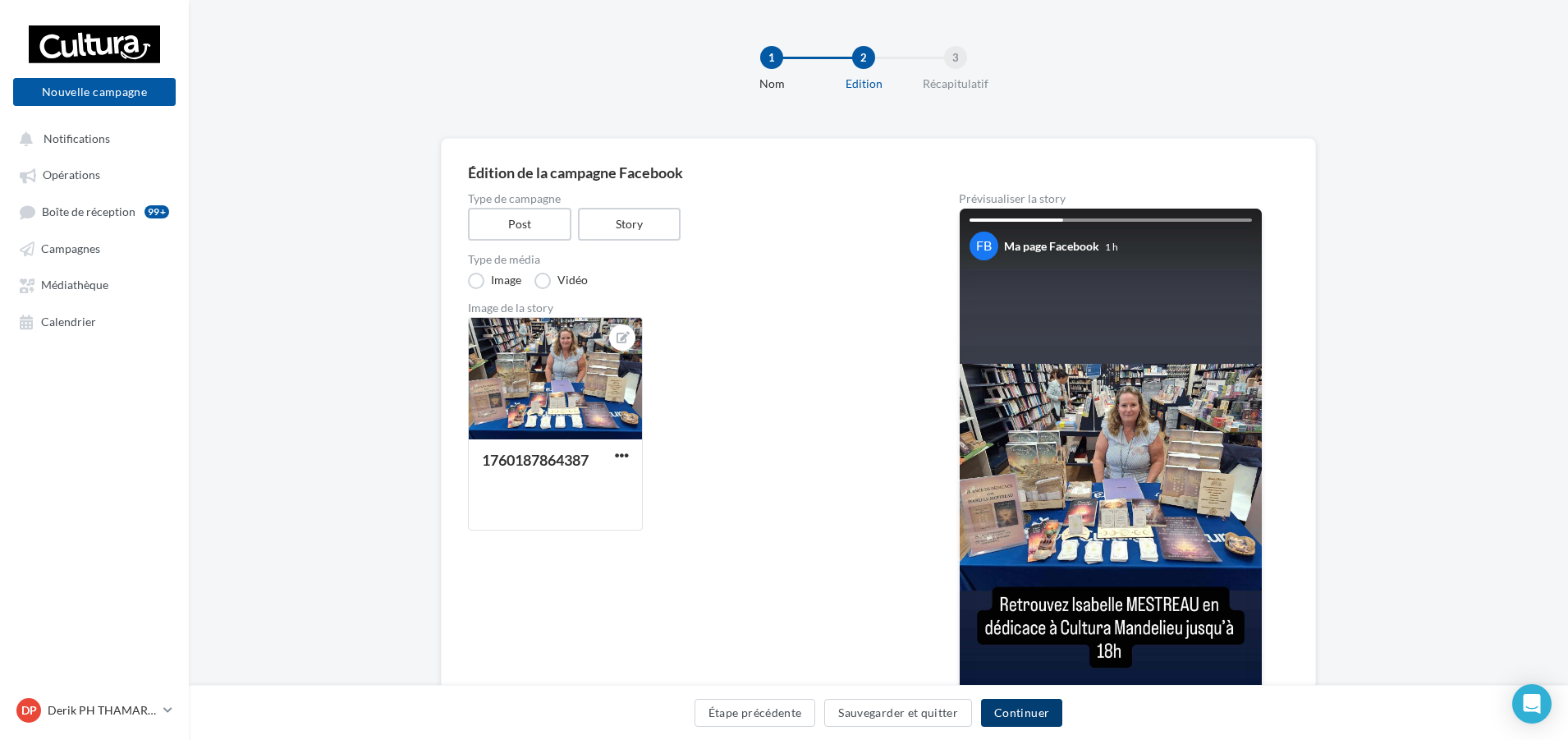
click at [1023, 717] on button "Continuer" at bounding box center [1023, 712] width 82 height 28
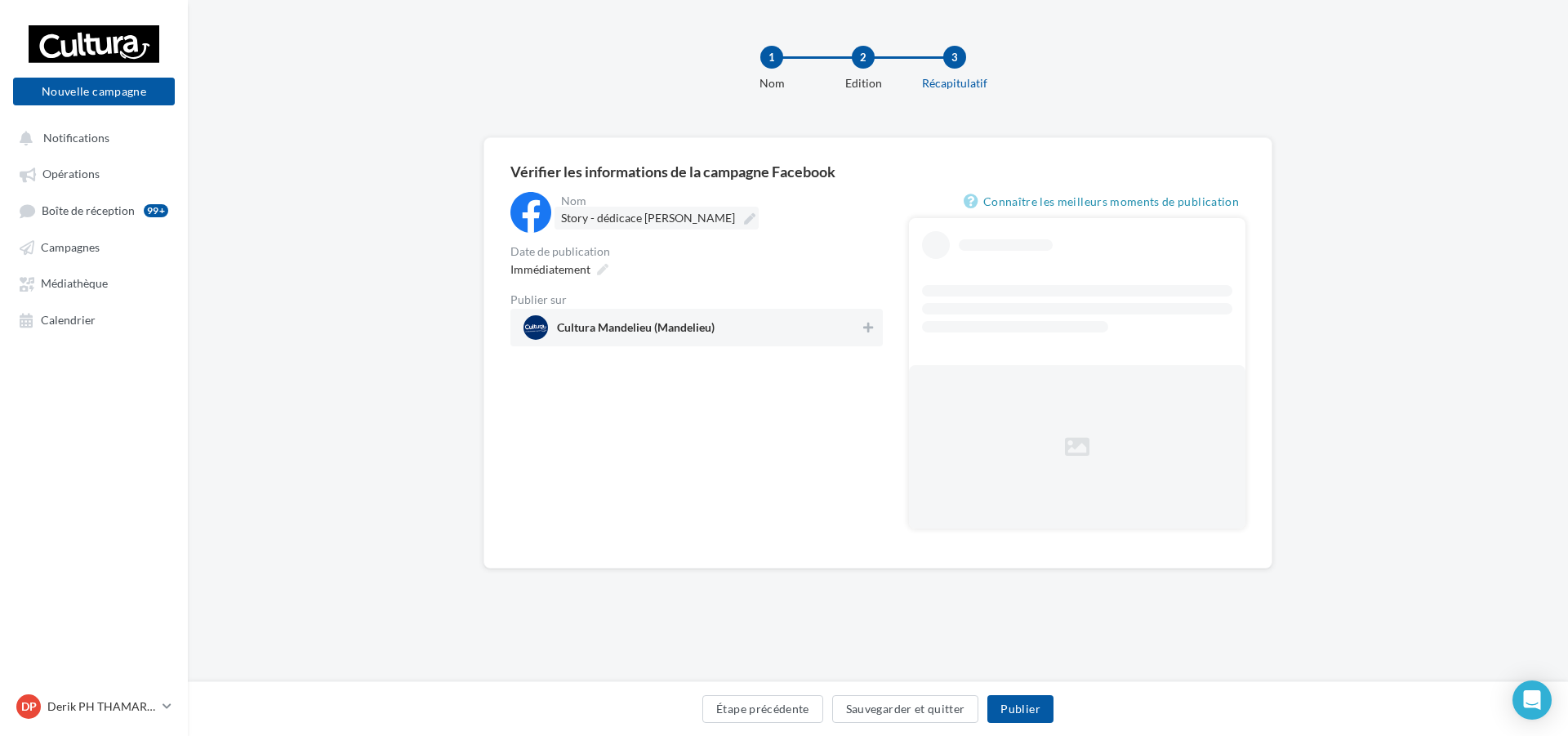
click at [744, 215] on icon at bounding box center [750, 219] width 11 height 11
click at [700, 215] on input "**********" at bounding box center [633, 220] width 144 height 27
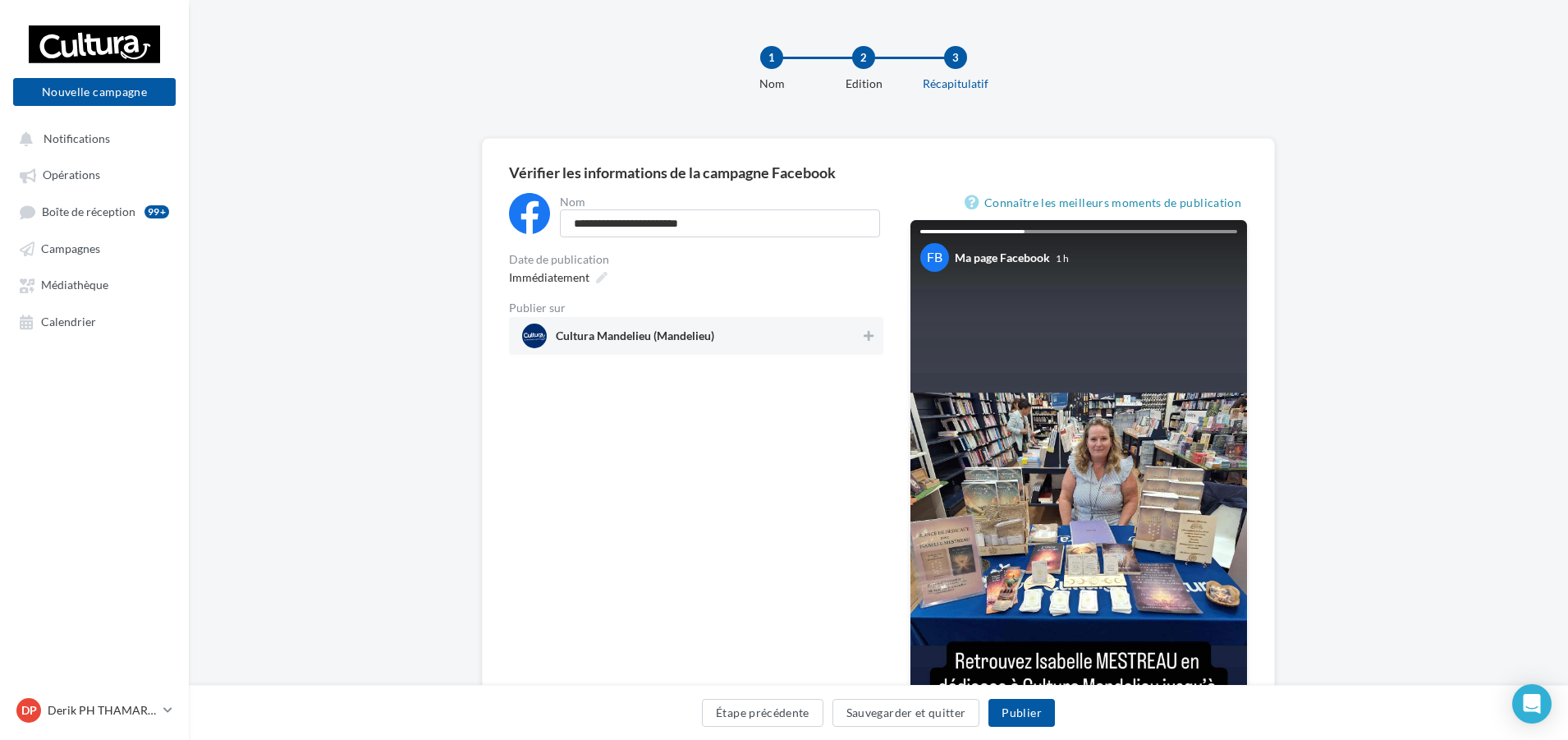
click at [800, 290] on div "**********" at bounding box center [697, 274] width 374 height 161
click at [598, 263] on div "Immédiatement" at bounding box center [557, 270] width 108 height 24
click at [779, 256] on div "Date de publication" at bounding box center [697, 253] width 374 height 11
click at [536, 264] on span "Immédiatement" at bounding box center [549, 270] width 81 height 14
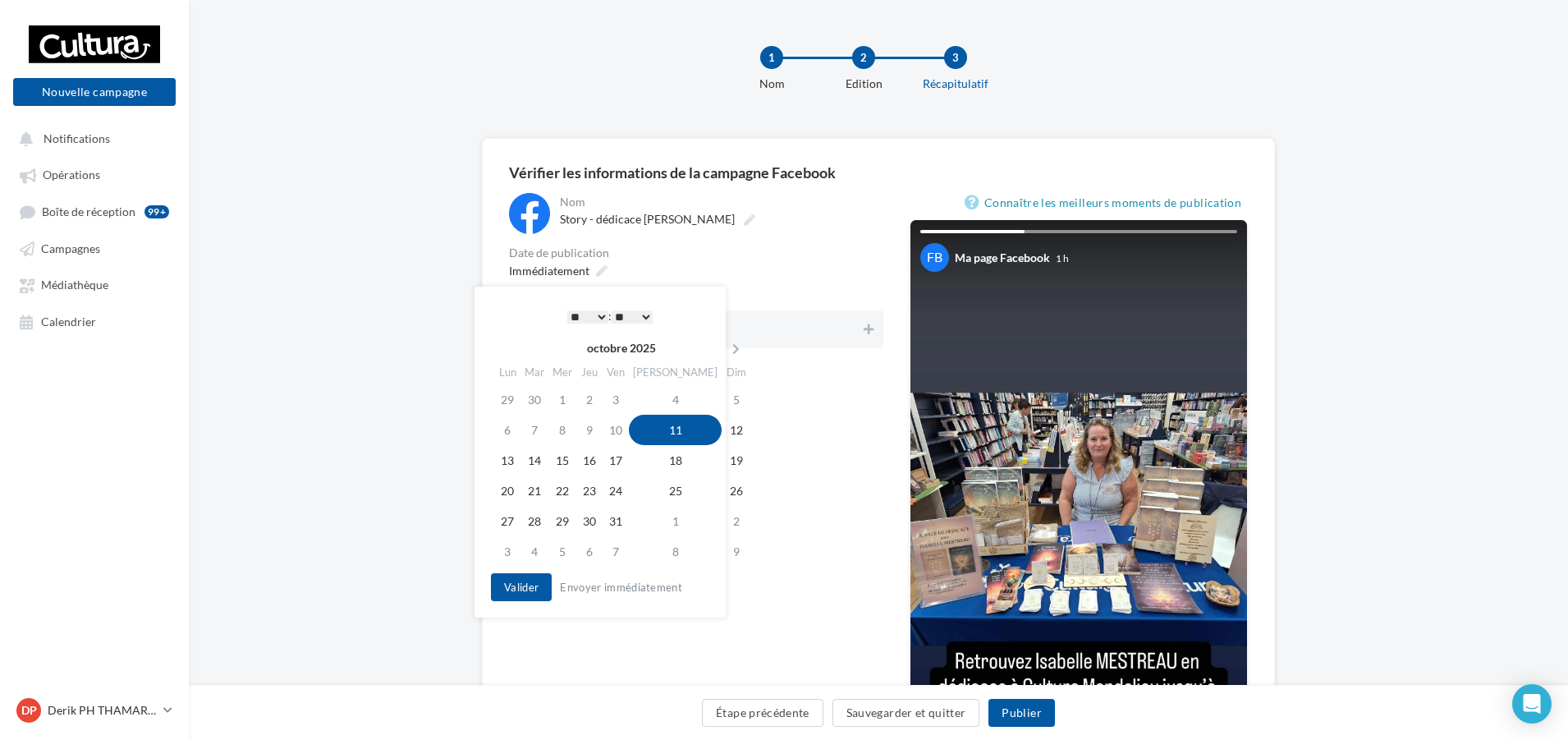
click at [690, 266] on div "Immédiatement" at bounding box center [697, 270] width 374 height 24
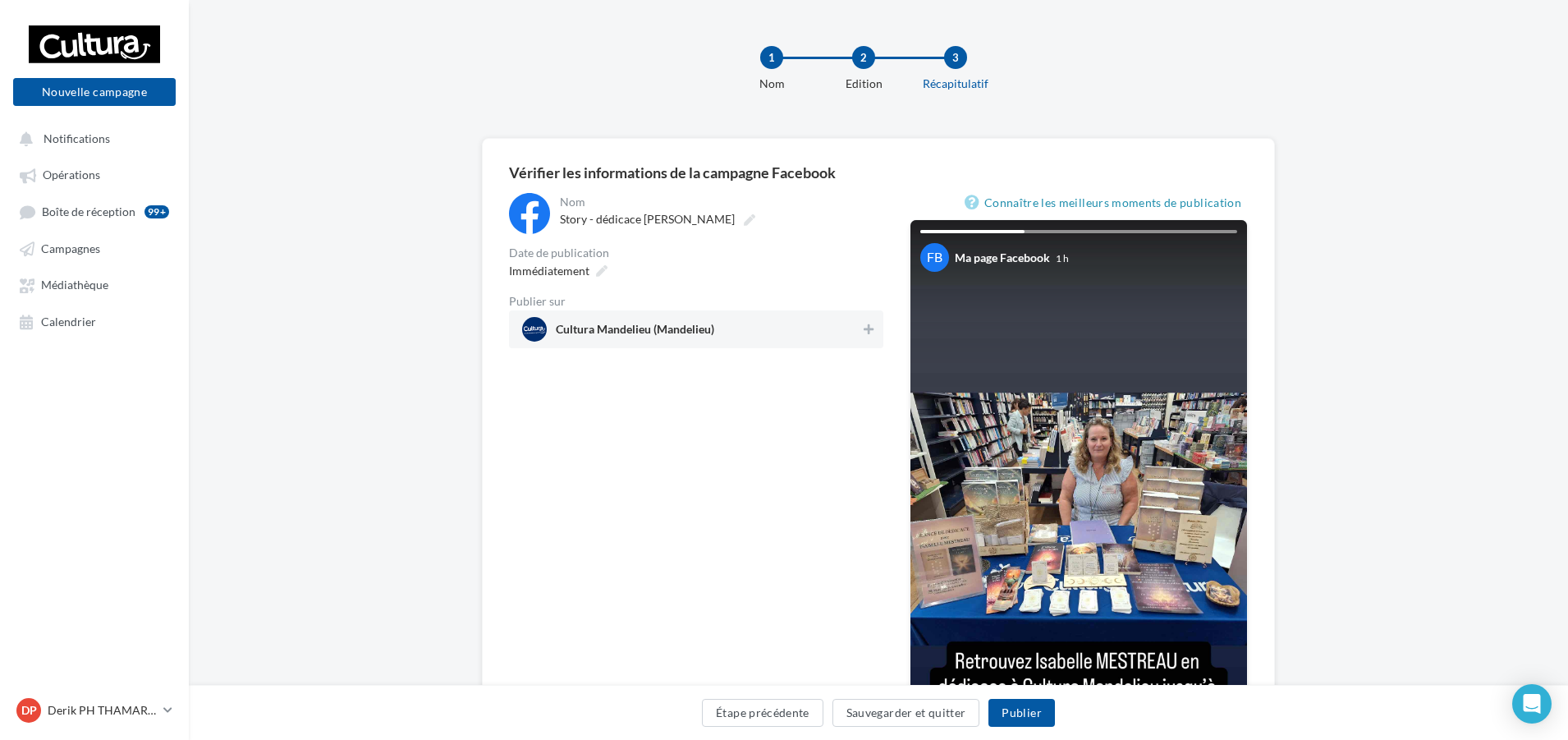
click at [613, 265] on div "Immédiatement" at bounding box center [697, 270] width 374 height 24
click at [605, 265] on icon at bounding box center [602, 271] width 11 height 11
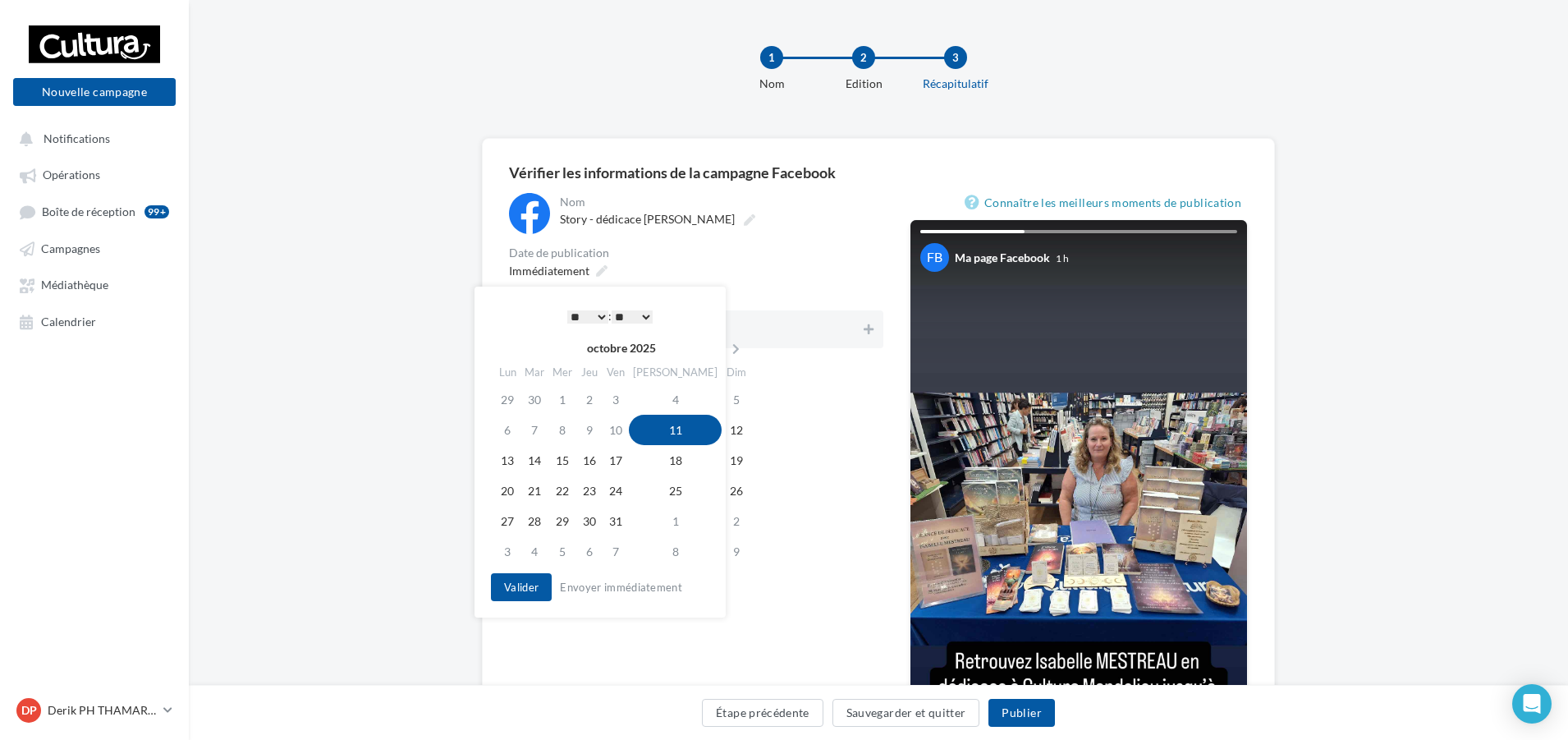
click at [655, 251] on div "Date de publication" at bounding box center [697, 253] width 374 height 11
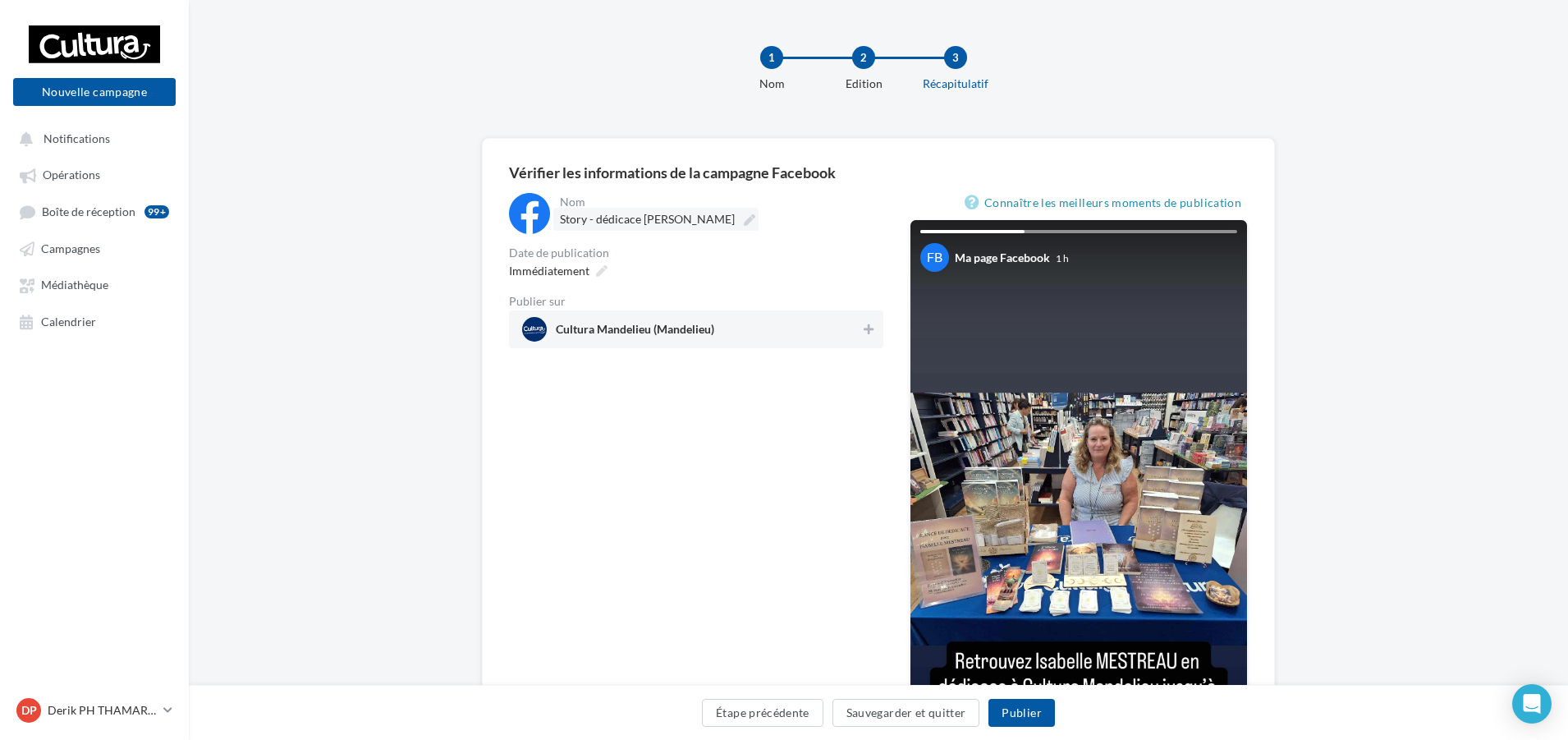
click at [678, 221] on span "Story - dédicace [PERSON_NAME]" at bounding box center [647, 218] width 175 height 14
click at [678, 221] on input "**********" at bounding box center [632, 221] width 144 height 28
click at [711, 246] on div "**********" at bounding box center [697, 274] width 374 height 161
click at [870, 328] on icon at bounding box center [869, 329] width 10 height 11
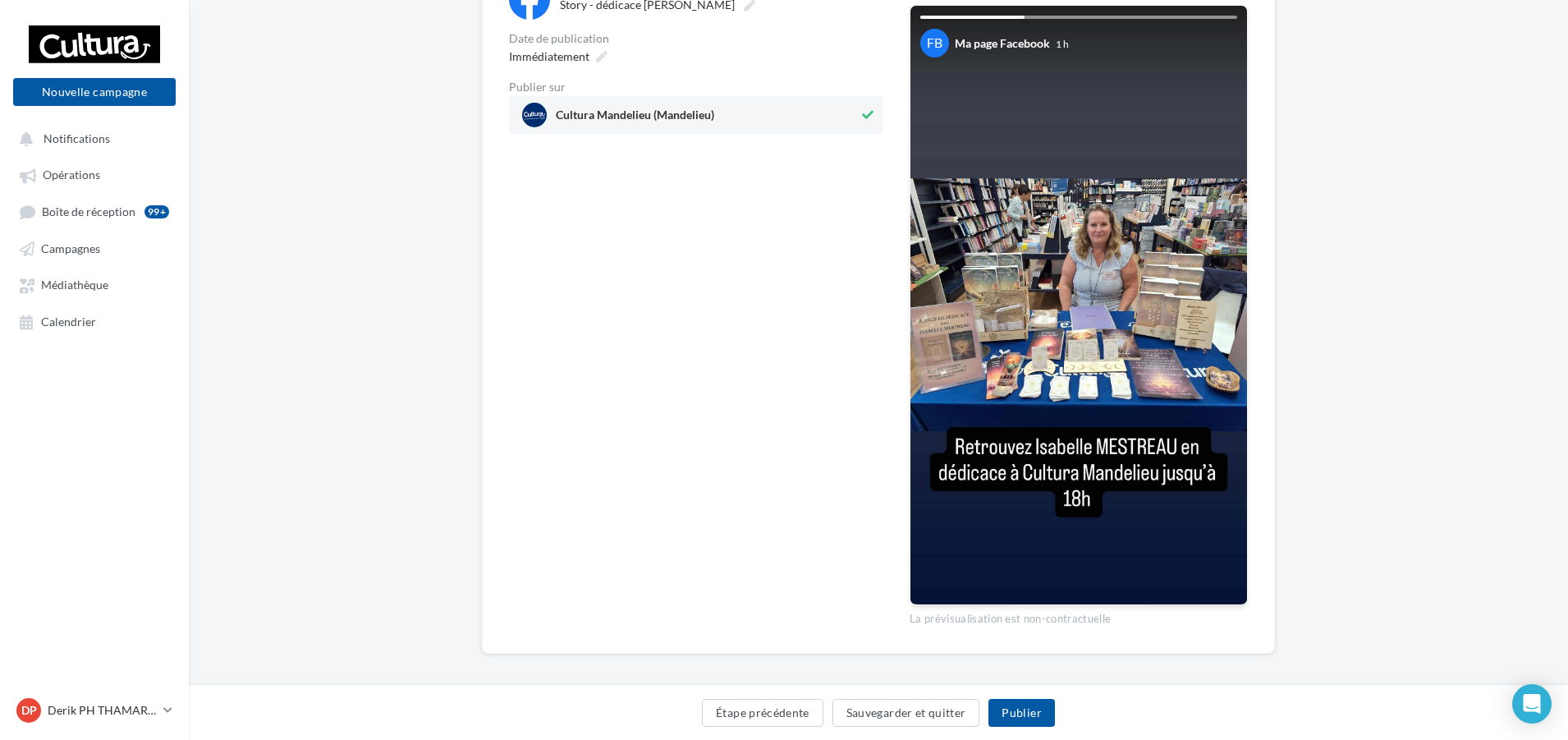
scroll to position [225, 0]
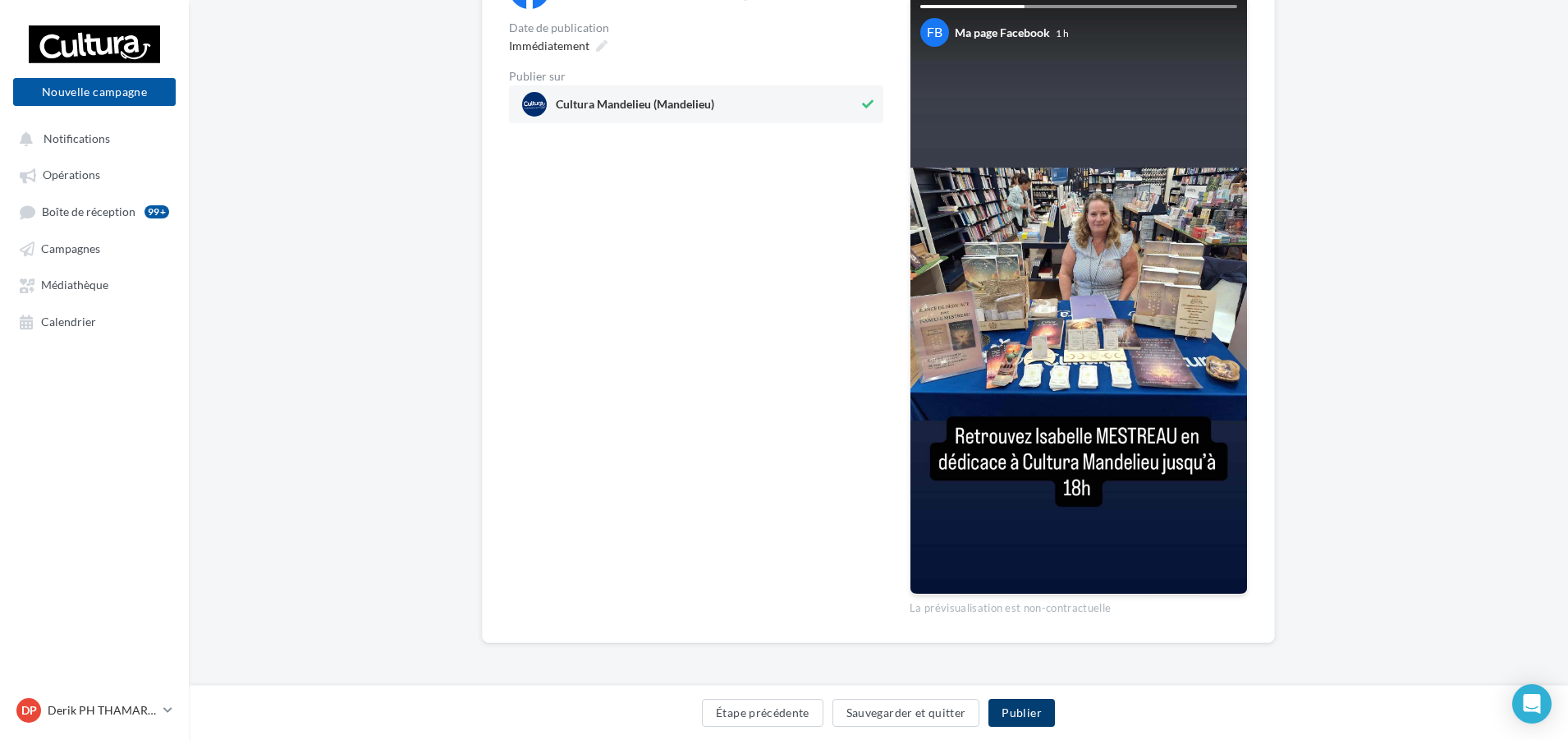
click at [1022, 712] on button "Publier" at bounding box center [1021, 712] width 66 height 28
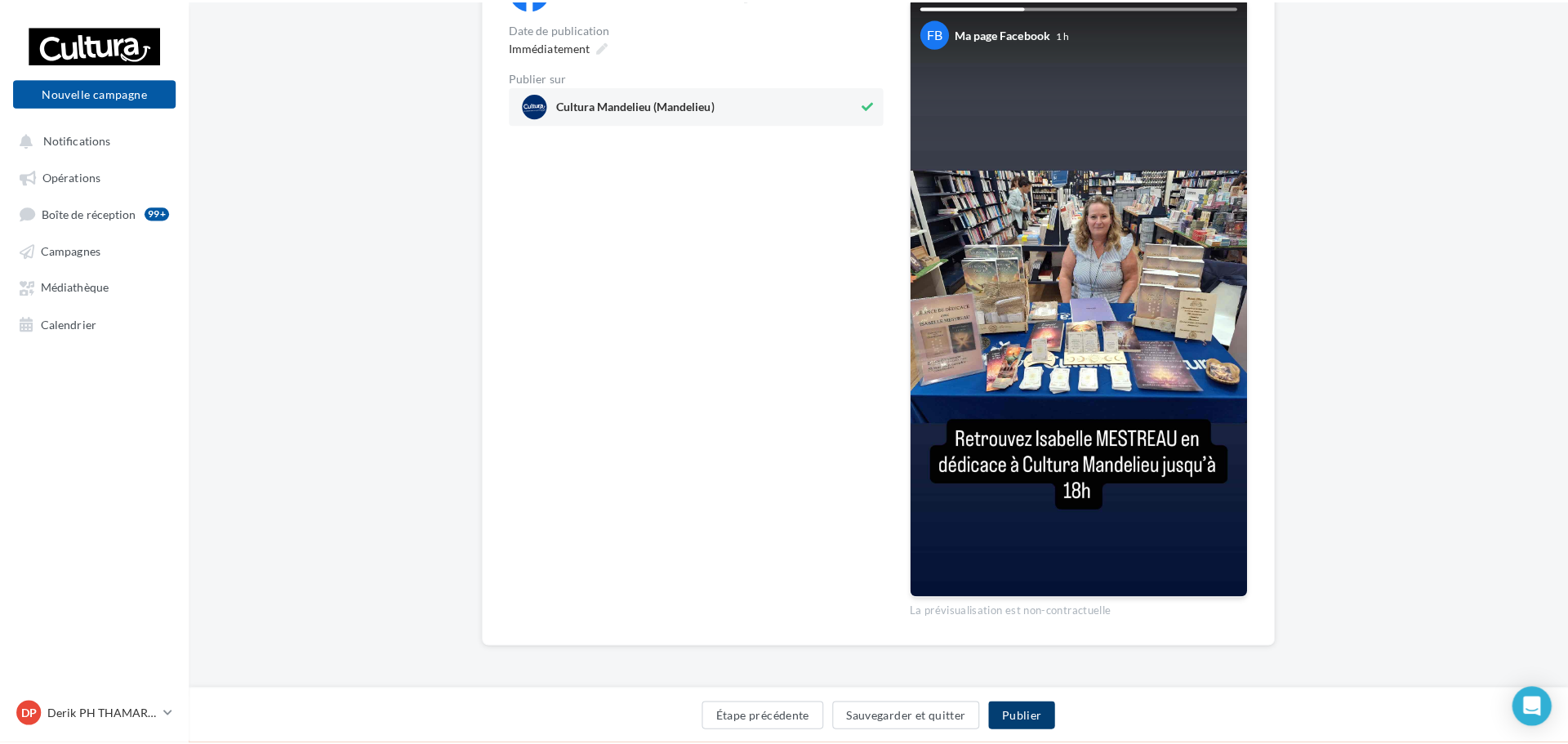
scroll to position [216, 0]
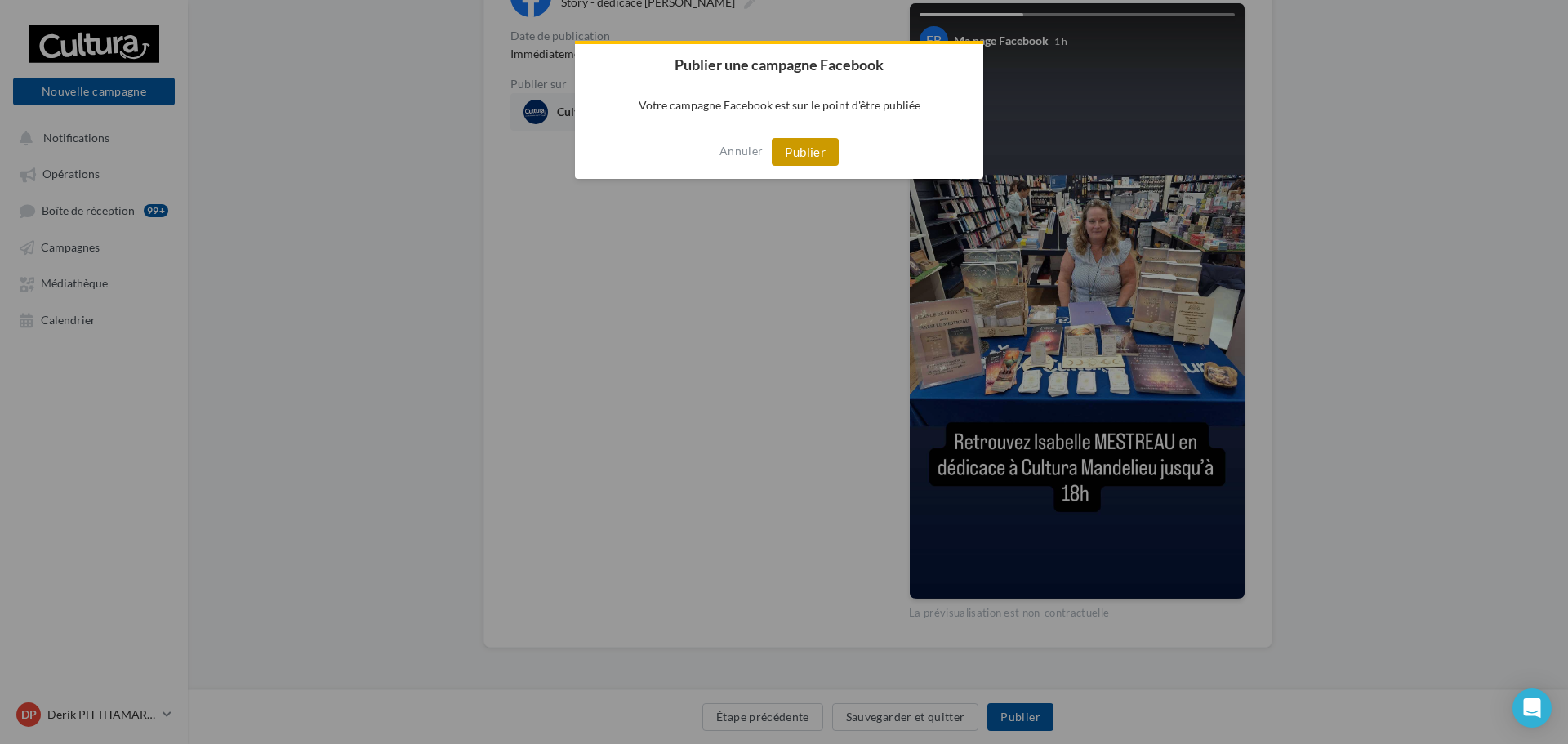
click at [808, 155] on button "Publier" at bounding box center [805, 151] width 67 height 27
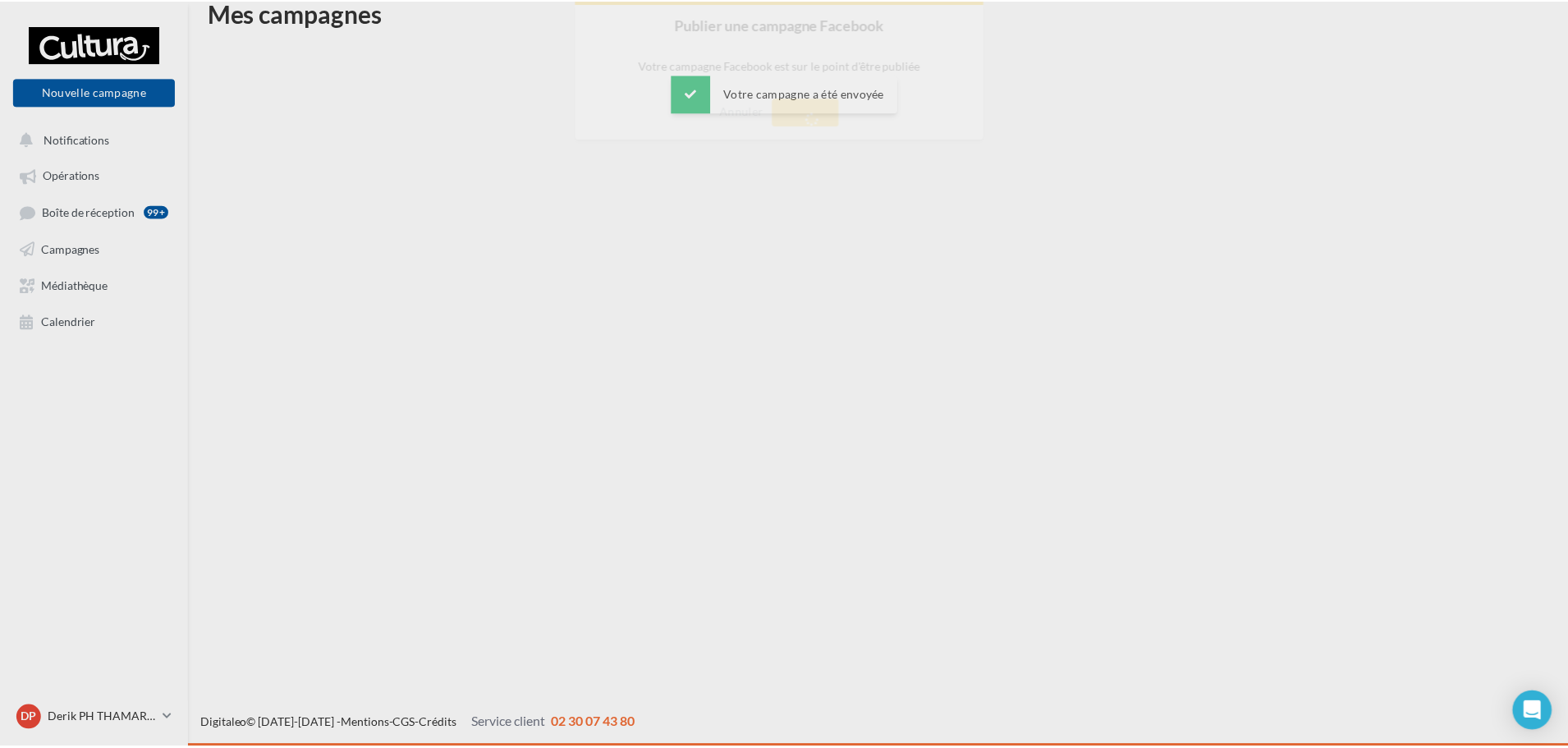
scroll to position [27, 0]
